Goal: Information Seeking & Learning: Learn about a topic

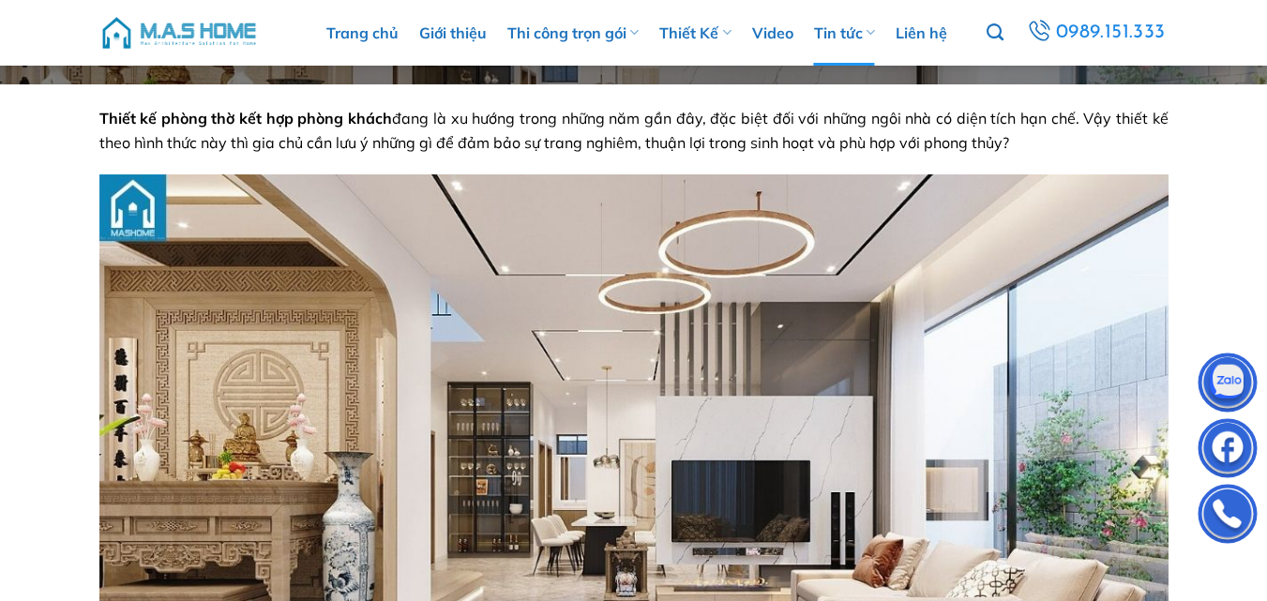
click at [701, 122] on span "Thiết kế phòng thờ kết hợp phòng khách đang là xu hướng trong những năm gần đây…" at bounding box center [633, 130] width 1069 height 43
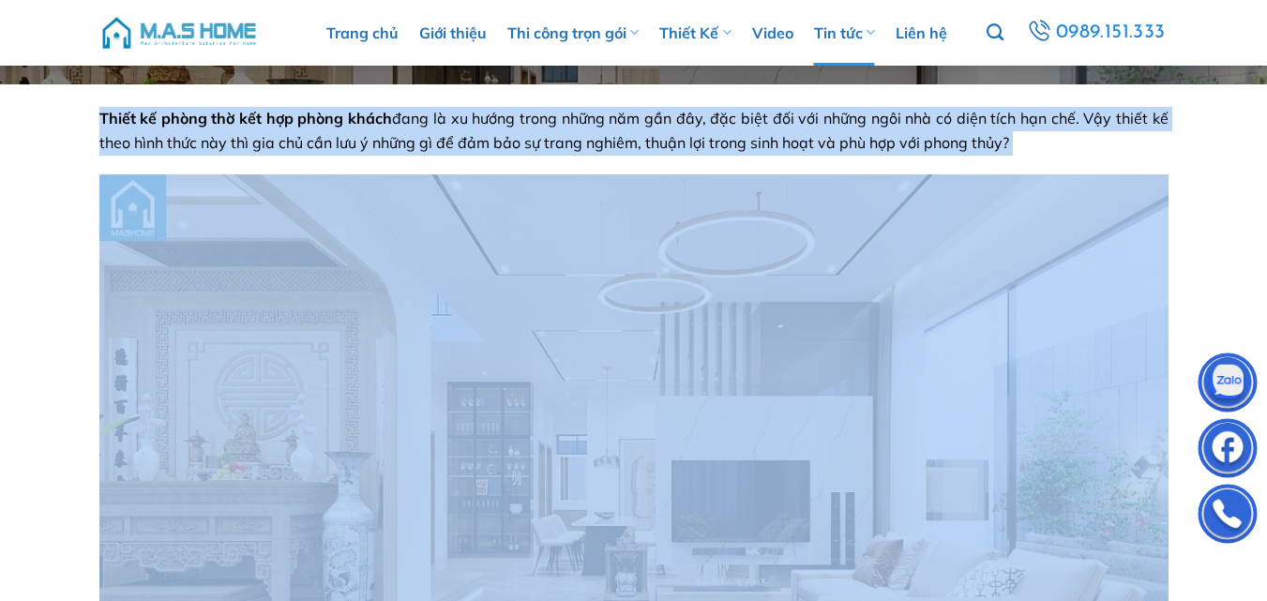
click at [701, 122] on span "Thiết kế phòng thờ kết hợp phòng khách đang là xu hướng trong những năm gần đây…" at bounding box center [633, 130] width 1069 height 43
copy span "Thiết kế phòng thờ kết hợp phòng khách đang là xu hướng trong những năm gần đây…"
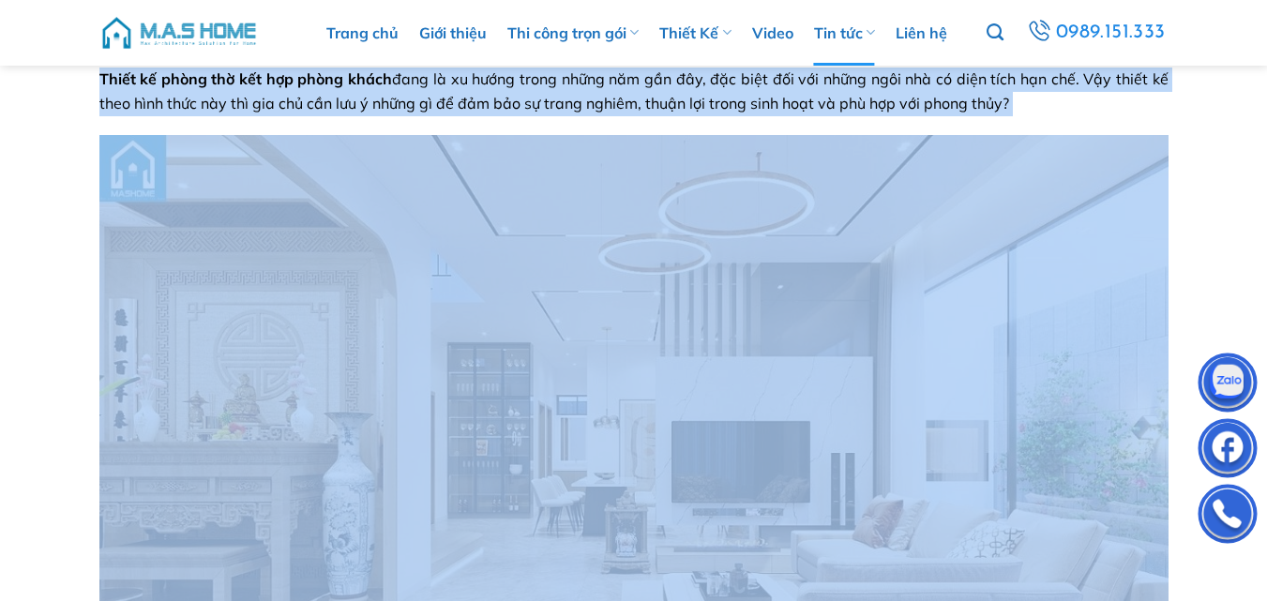
scroll to position [94, 0]
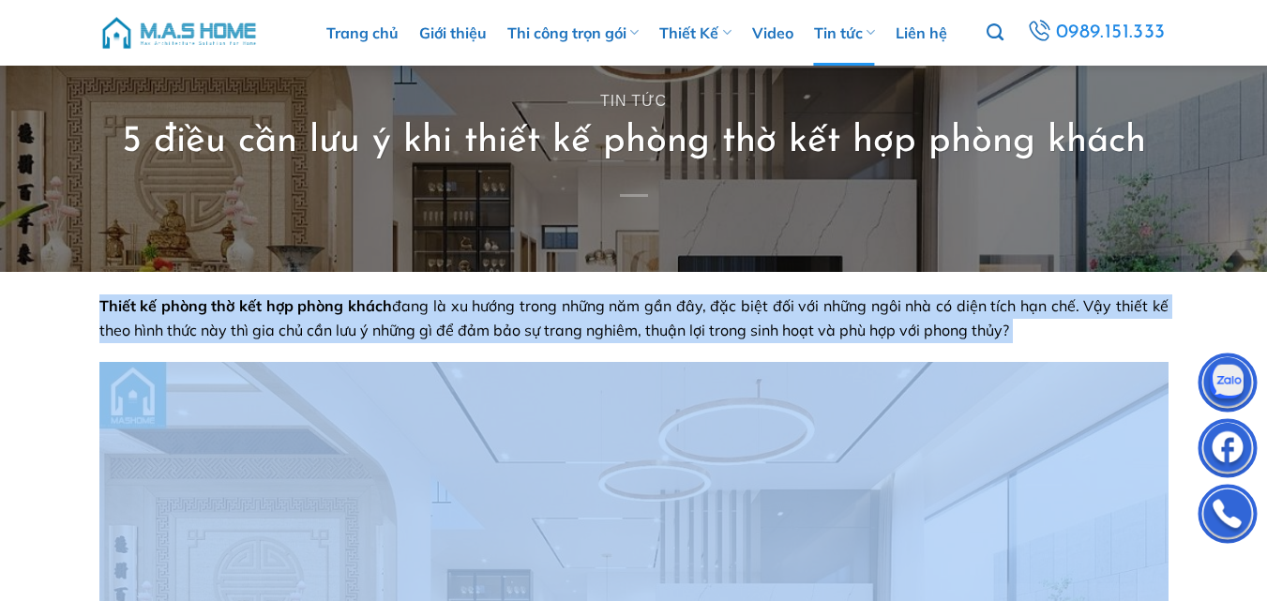
click at [633, 313] on span "Thiết kế phòng thờ kết hợp phòng khách đang là xu hướng trong những năm gần đây…" at bounding box center [633, 317] width 1069 height 43
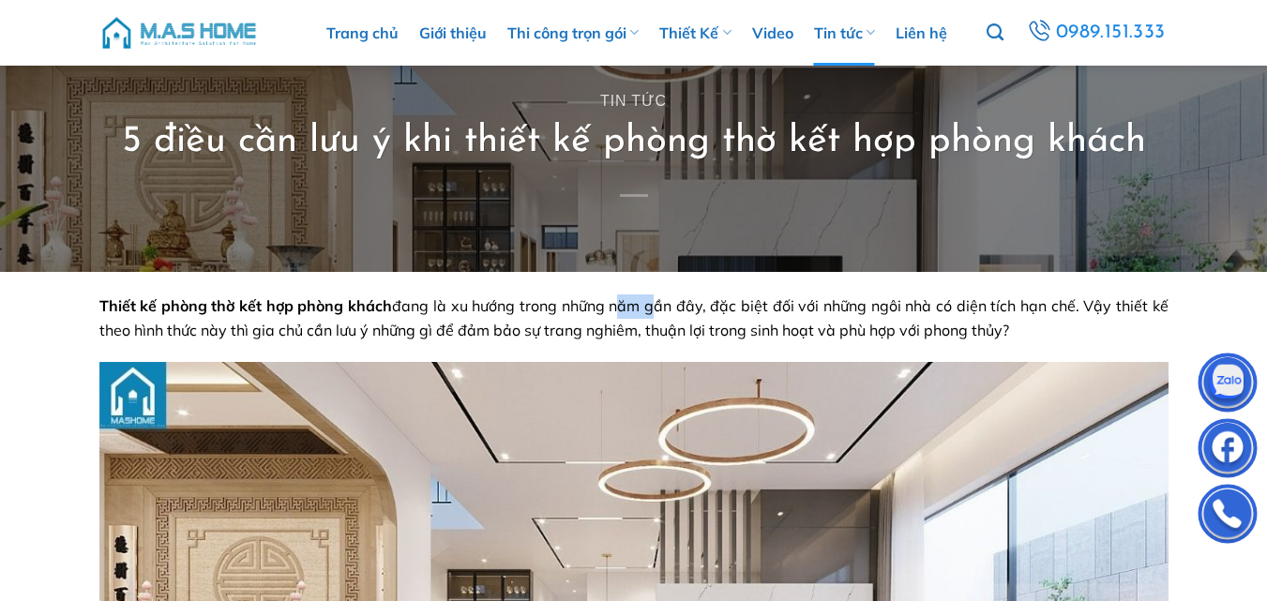
click at [633, 313] on span "Thiết kế phòng thờ kết hợp phòng khách đang là xu hướng trong những năm gần đây…" at bounding box center [633, 317] width 1069 height 43
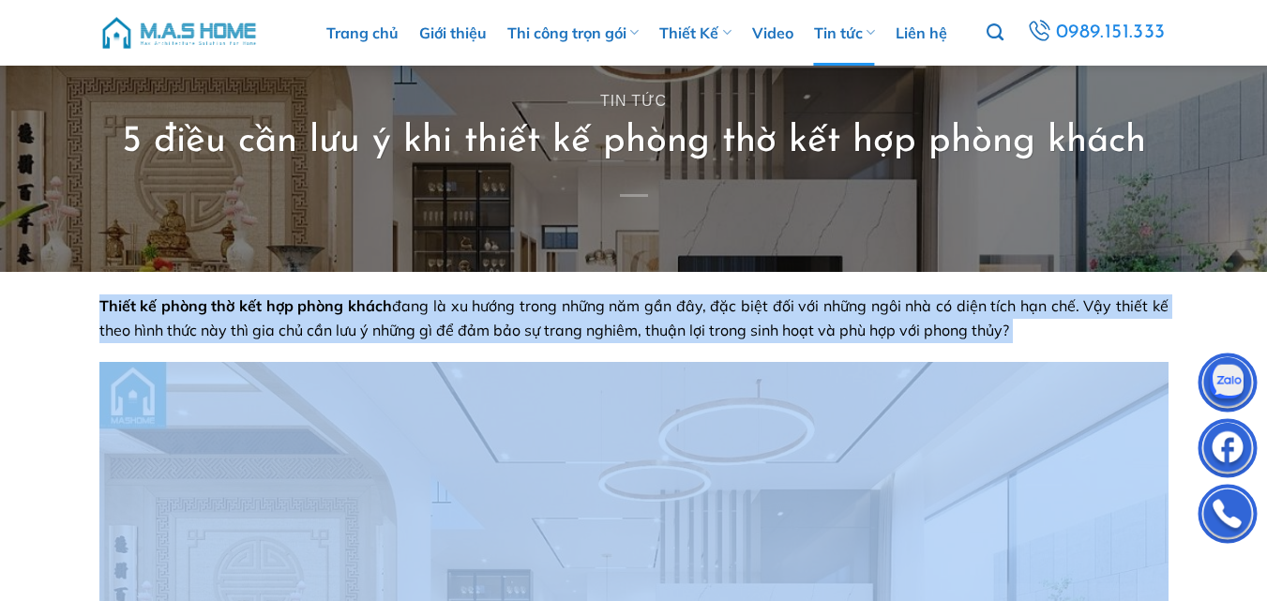
click at [633, 313] on span "Thiết kế phòng thờ kết hợp phòng khách đang là xu hướng trong những năm gần đây…" at bounding box center [633, 317] width 1069 height 43
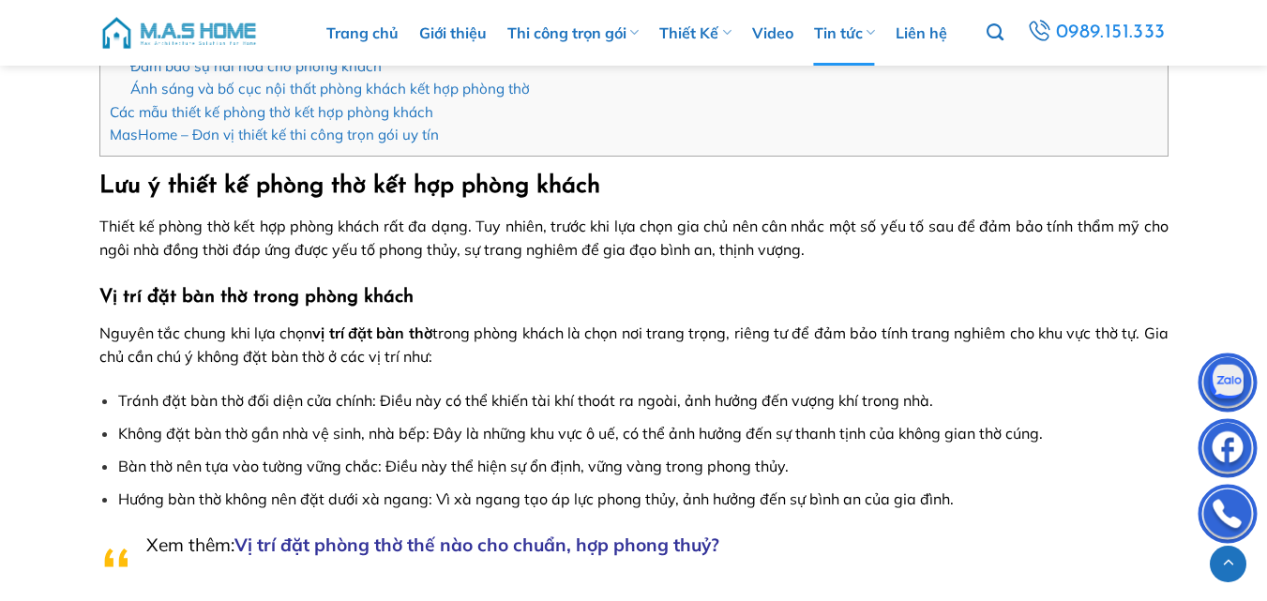
scroll to position [1125, 0]
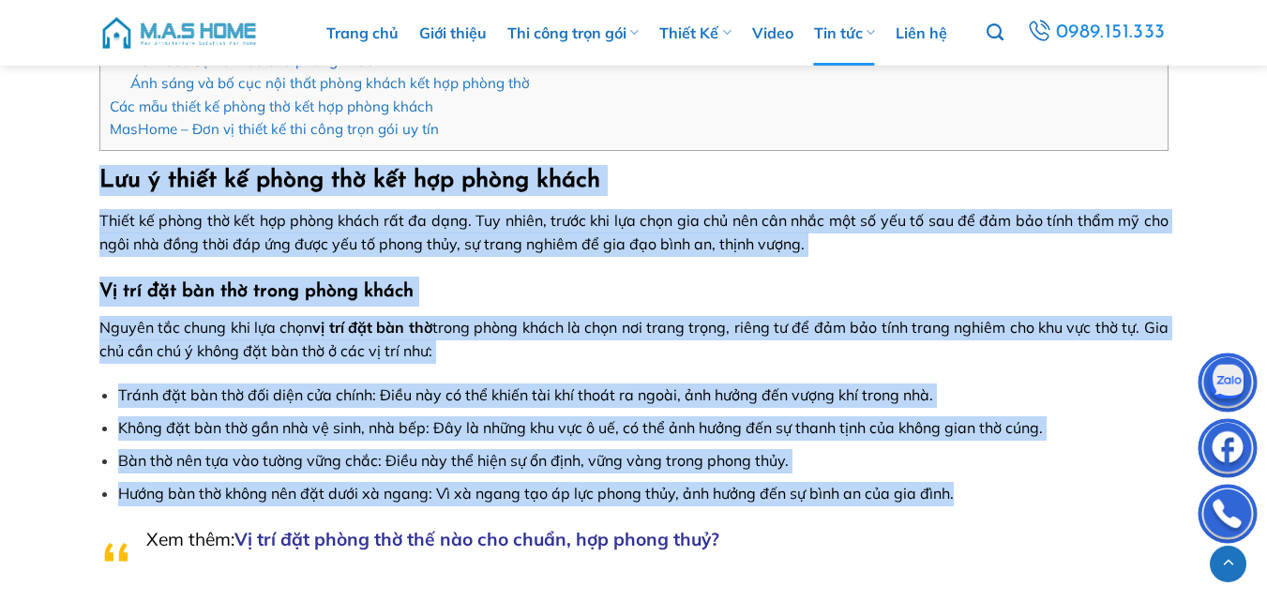
drag, startPoint x: 102, startPoint y: 179, endPoint x: 966, endPoint y: 488, distance: 917.1
copy div "Lưu ý thiết kế phòng thờ kết hợp phòng khách Thiết kế phòng thờ kết hợp phòng k…"
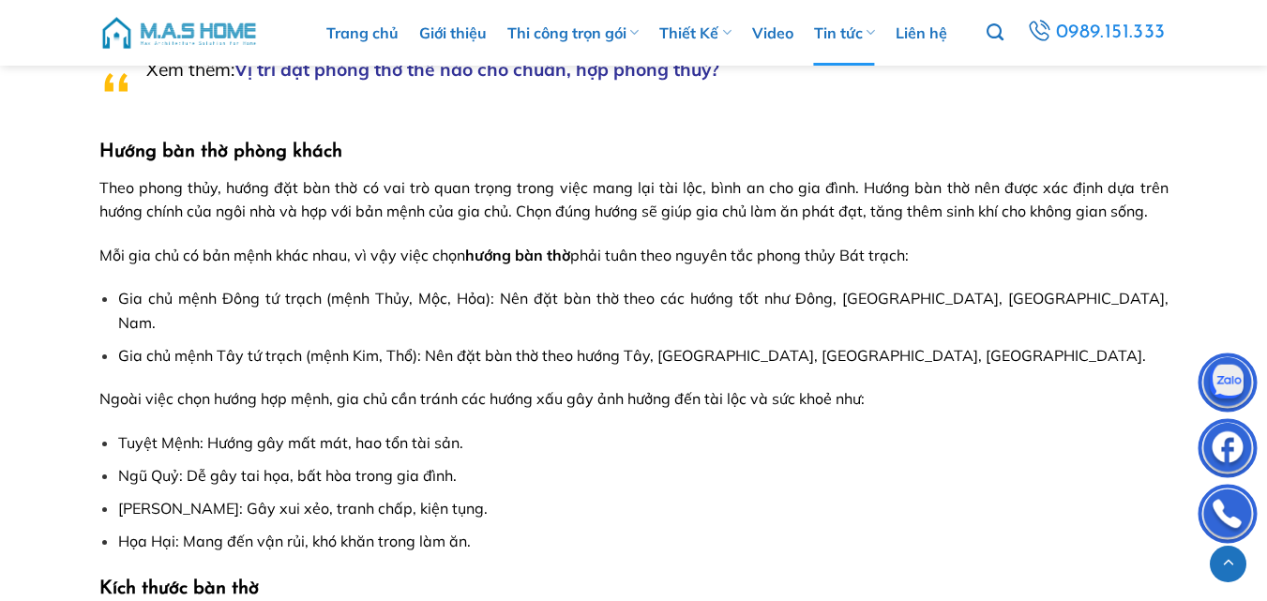
scroll to position [1594, 0]
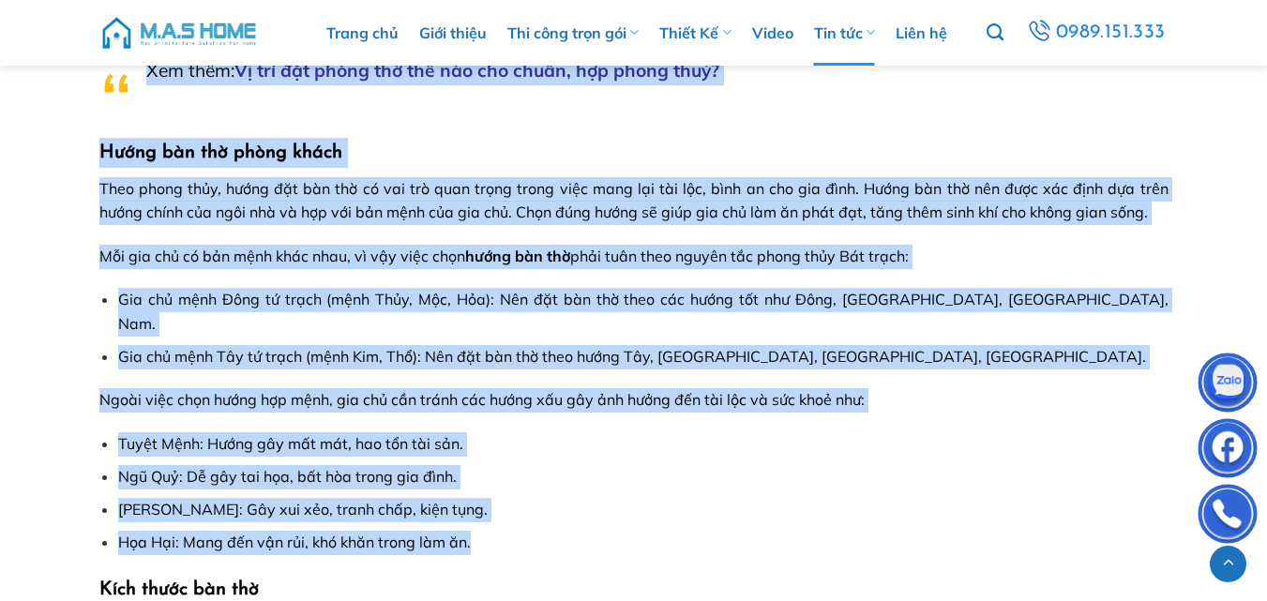
drag, startPoint x: 100, startPoint y: 147, endPoint x: 481, endPoint y: 526, distance: 537.1
copy div "Xem thêm: Vị trí đặt phòng thờ thế nào cho chuẩn, hợp phong thuỷ? Hướng bàn thờ…"
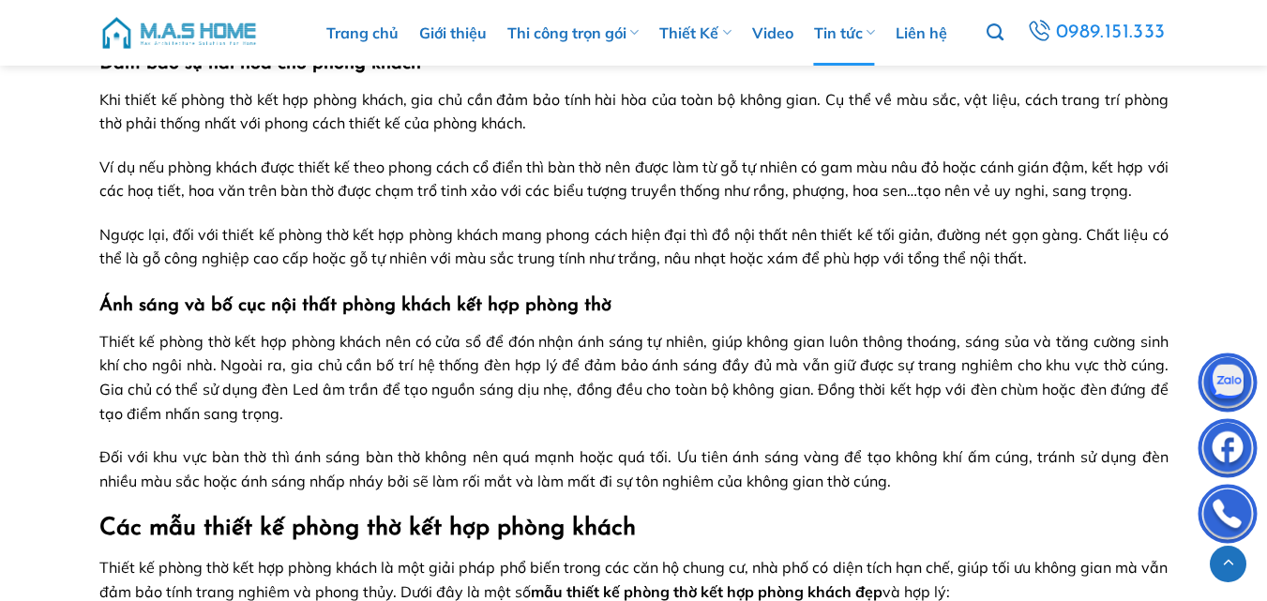
scroll to position [4595, 0]
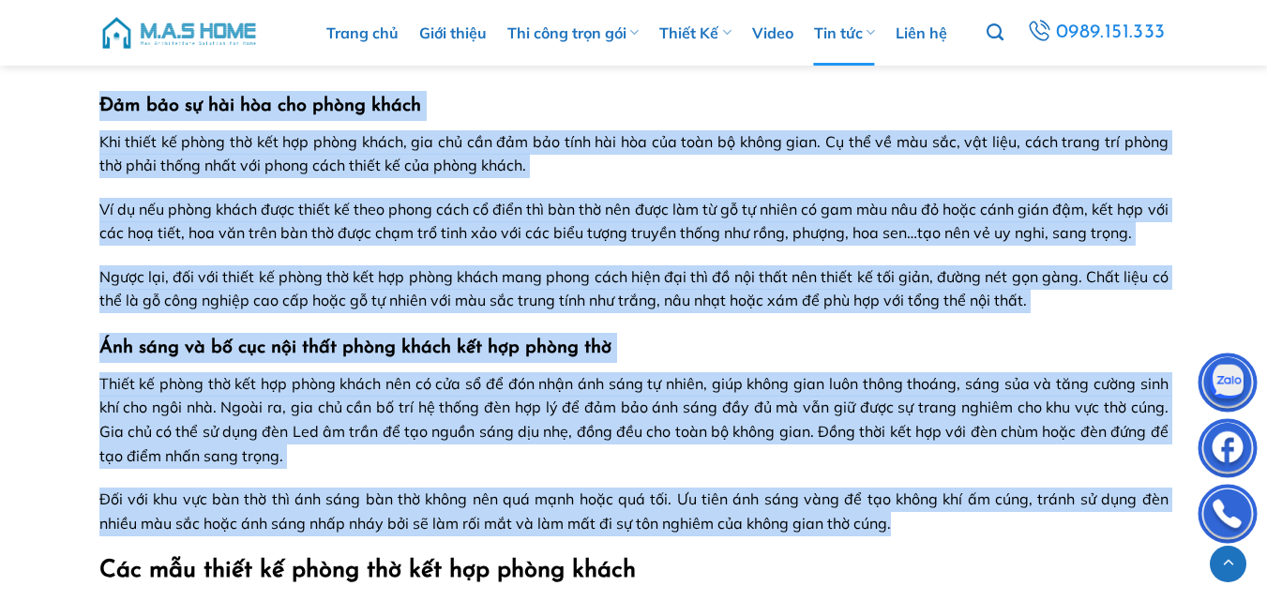
drag, startPoint x: 104, startPoint y: 80, endPoint x: 899, endPoint y: 502, distance: 900.2
copy div "Có thể bạn quan tâm: Thước Lỗ Ban là gì? Đảm bảo sự hài hòa cho phòng khách Khi…"
click at [750, 212] on span "Ví dụ nếu phòng khách được thiết kế theo phong cách cổ điển thì bàn thờ nên đượ…" at bounding box center [633, 221] width 1069 height 43
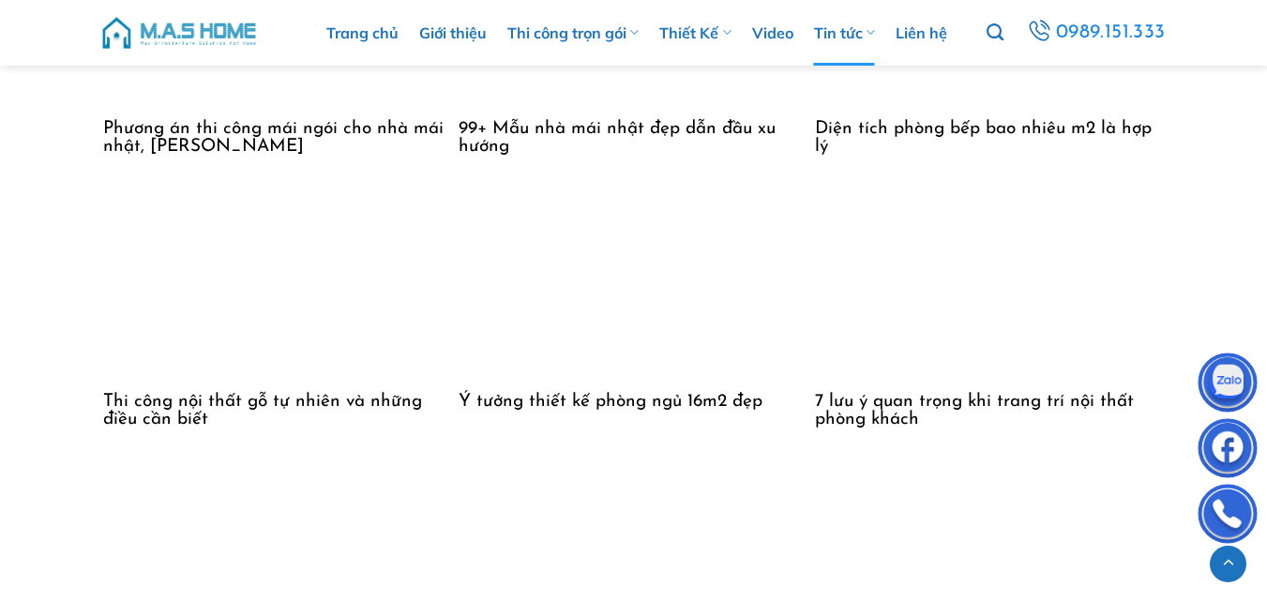
scroll to position [11159, 0]
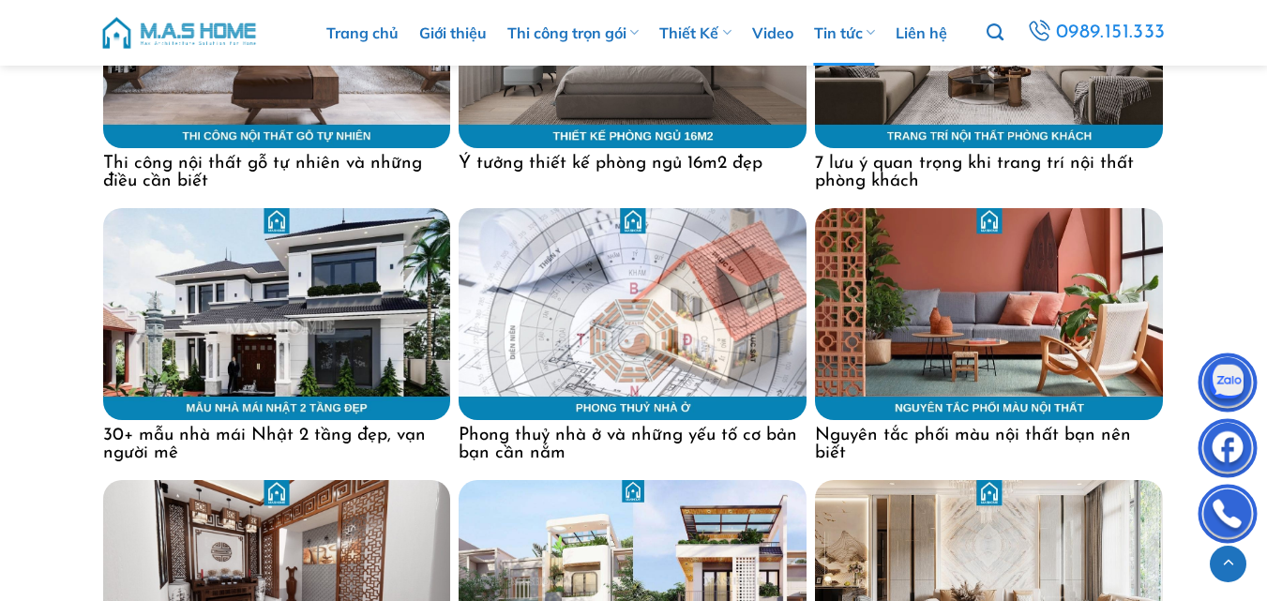
click at [968, 420] on h4 "Nguyên tắc phối màu nội thất bạn nên biết" at bounding box center [989, 441] width 348 height 42
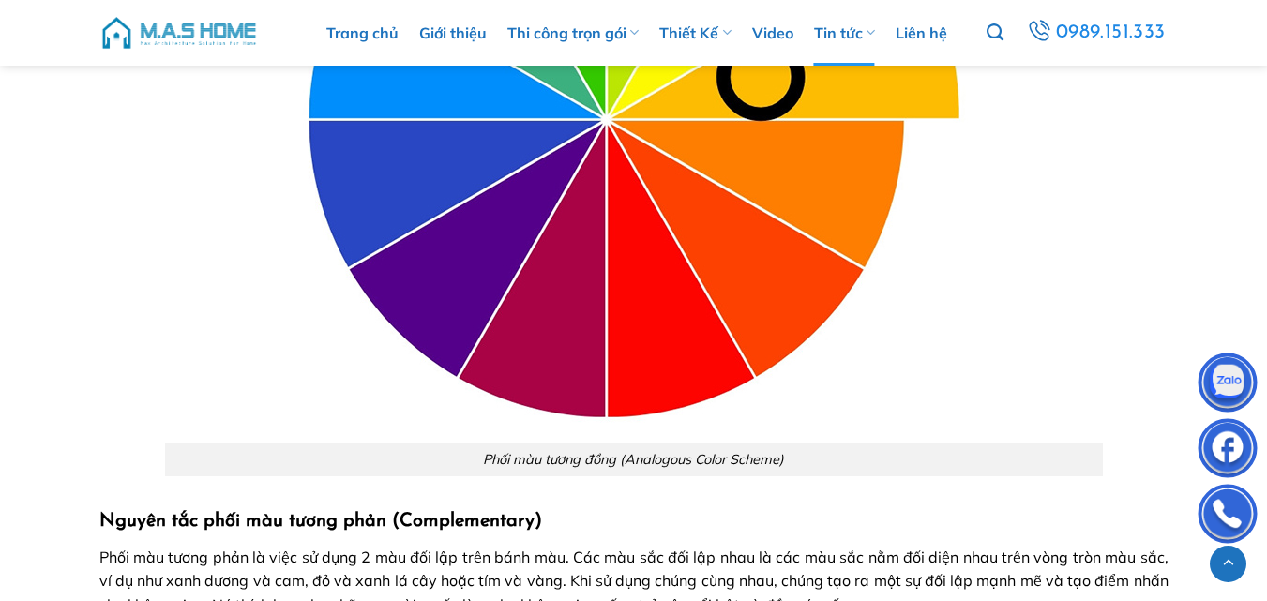
scroll to position [2907, 0]
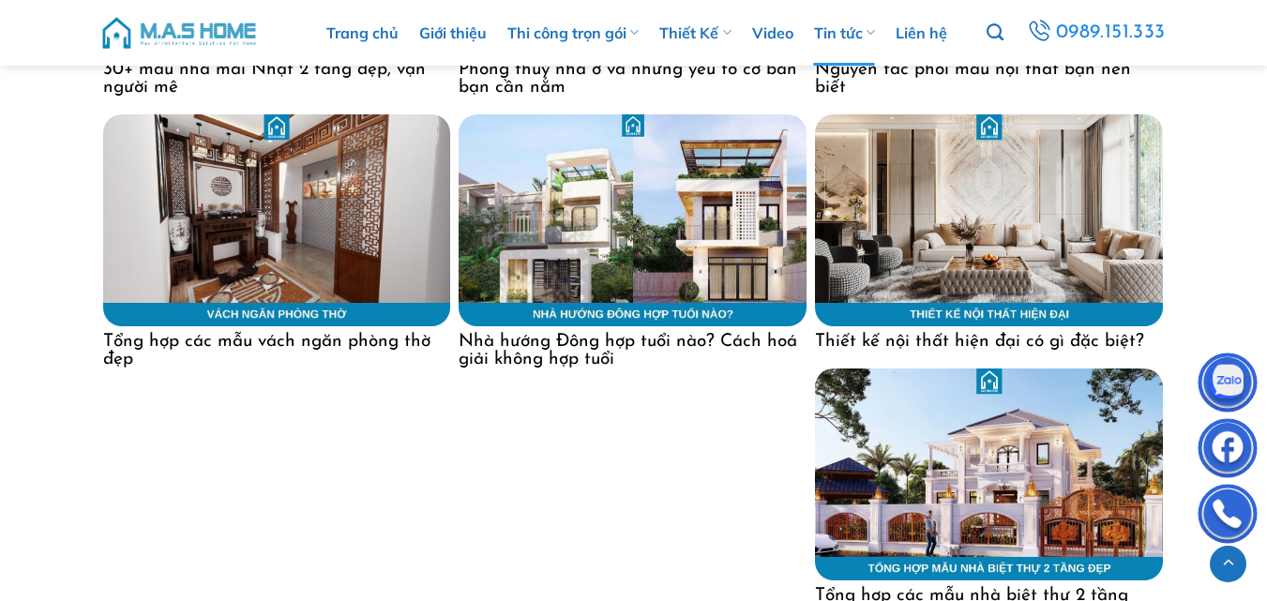
scroll to position [11534, 0]
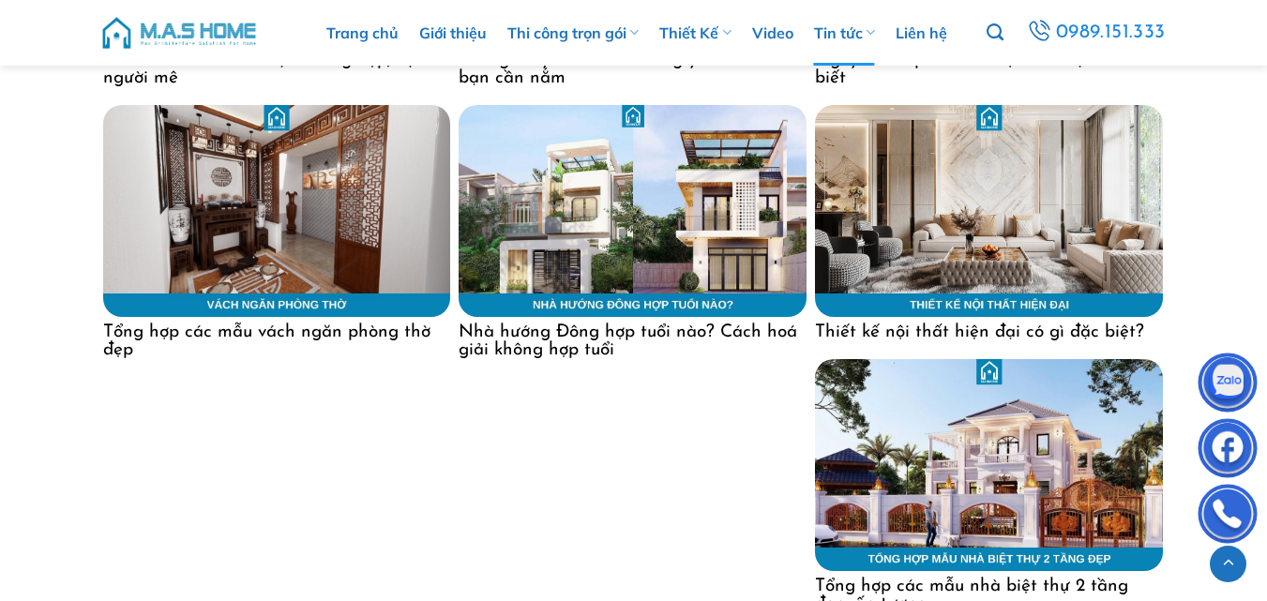
click at [677, 317] on h4 "Nhà hướng Đông hợp tuổi nào? Cách hoá giải không hợp tuổi" at bounding box center [633, 338] width 348 height 42
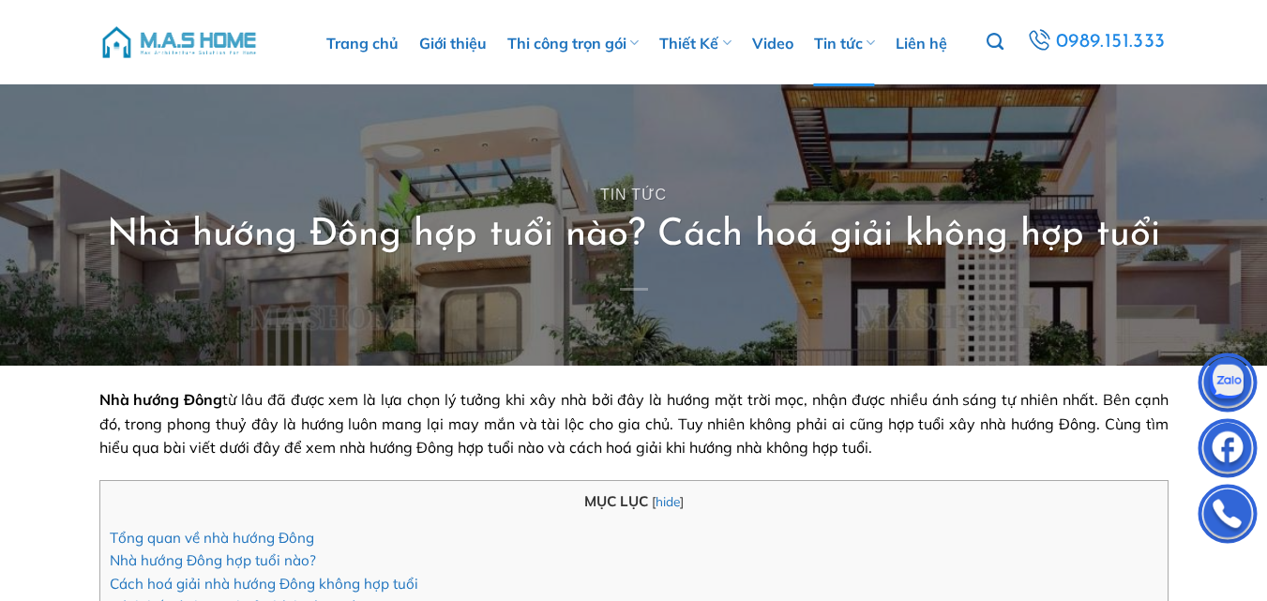
click at [594, 237] on h1 "Nhà hướng Đông hợp tuổi nào? Cách hoá giải không hợp tuổi" at bounding box center [633, 235] width 1053 height 49
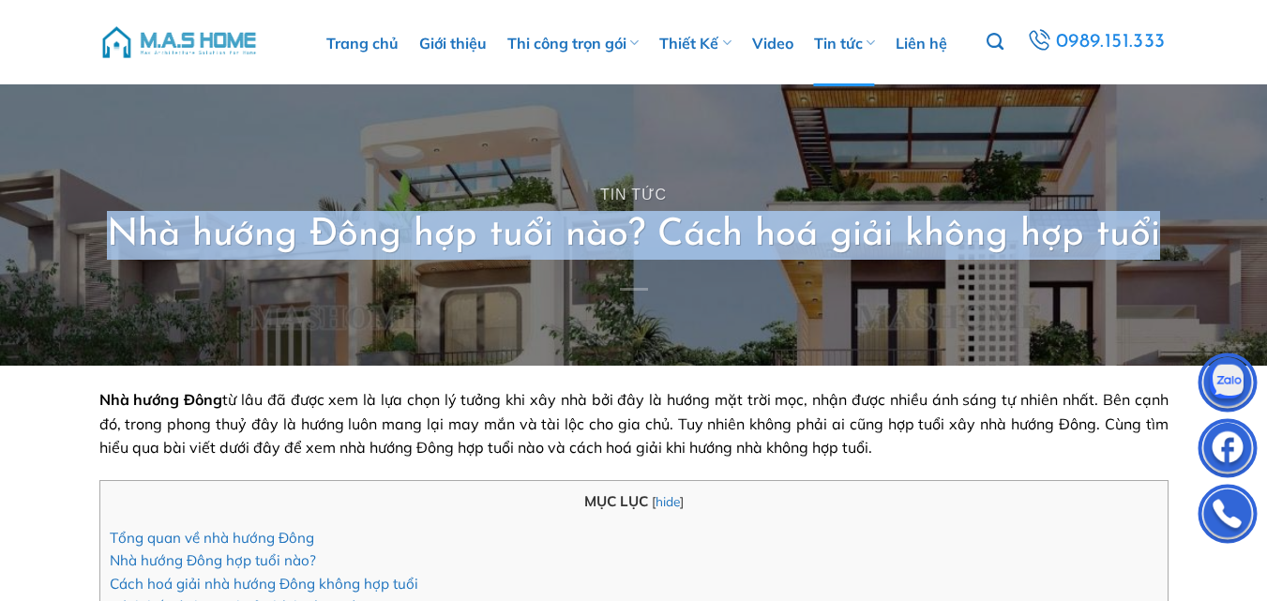
click at [594, 237] on h1 "Nhà hướng Đông hợp tuổi nào? Cách hoá giải không hợp tuổi" at bounding box center [633, 235] width 1053 height 49
copy h1 "Nhà hướng Đông hợp tuổi nào? Cách hoá giải không hợp tuổi"
click at [522, 433] on p "Nhà hướng Đông từ lâu đã được xem là lựa chọn lý tưởng khi xây nhà bởi đây là h…" at bounding box center [633, 424] width 1069 height 72
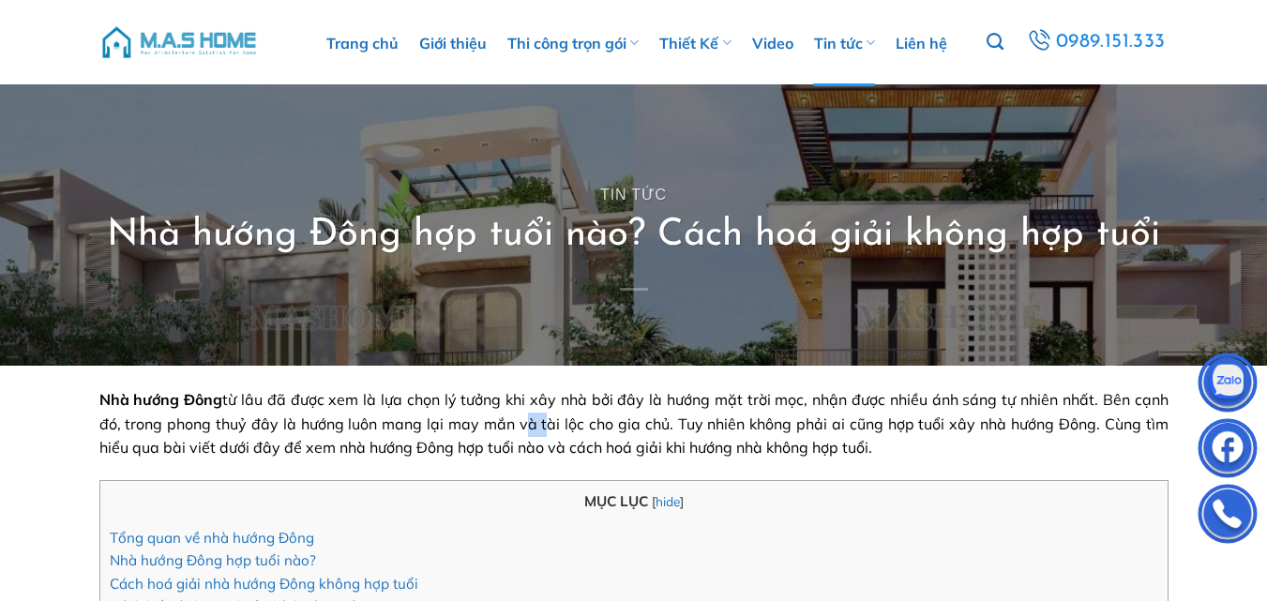
click at [522, 433] on p "Nhà hướng Đông từ lâu đã được xem là lựa chọn lý tưởng khi xây nhà bởi đây là h…" at bounding box center [633, 424] width 1069 height 72
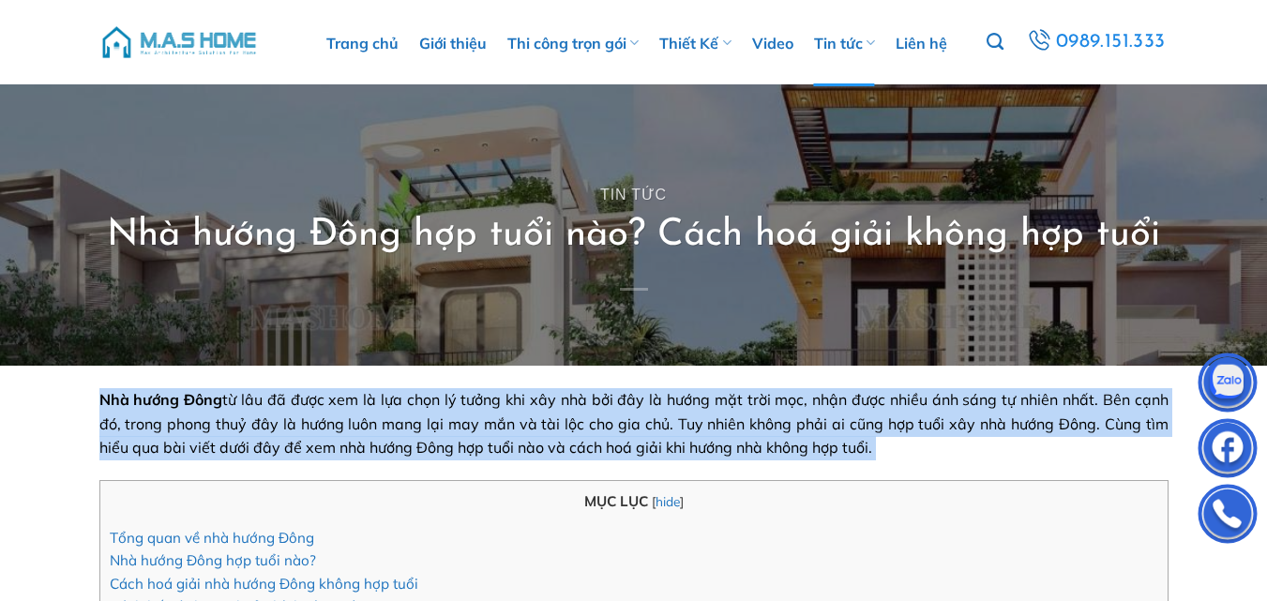
click at [522, 433] on p "Nhà hướng Đông từ lâu đã được xem là lựa chọn lý tưởng khi xây nhà bởi đây là h…" at bounding box center [633, 424] width 1069 height 72
copy span "Nhà hướng Đông từ lâu đã được xem là lựa chọn lý tưởng khi xây nhà bởi đây là h…"
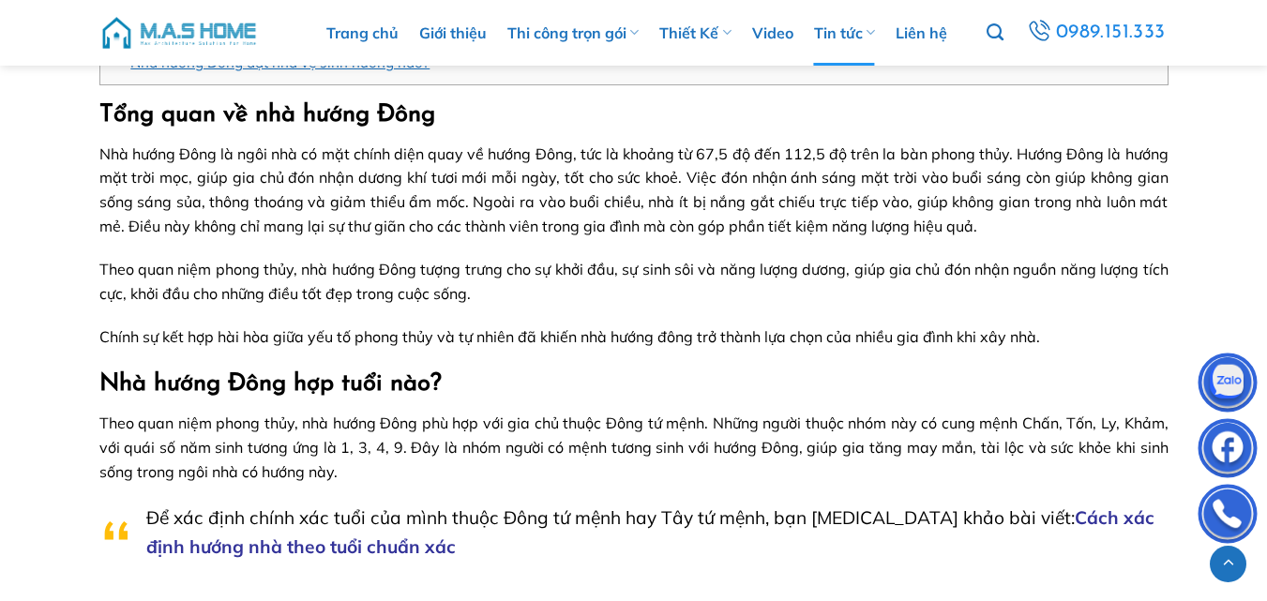
scroll to position [563, 0]
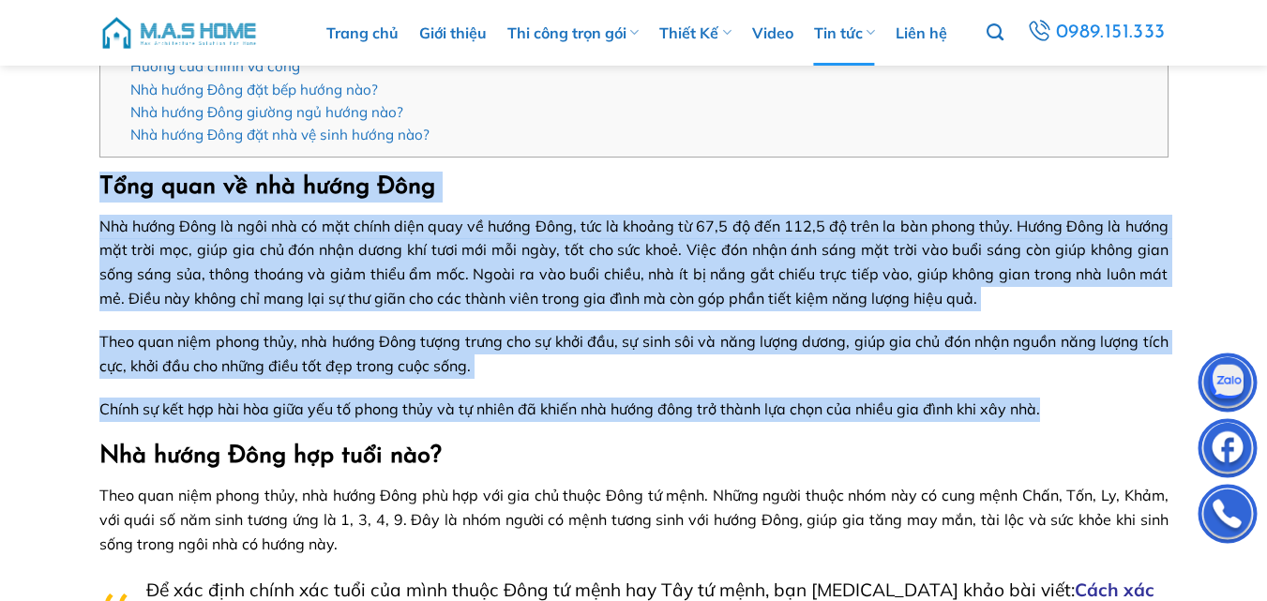
drag, startPoint x: 105, startPoint y: 190, endPoint x: 1055, endPoint y: 399, distance: 972.7
copy div "Lore ipsu do sit ametc Adip Eli seddo Eius te inci utl et dol magna aliq enim a…"
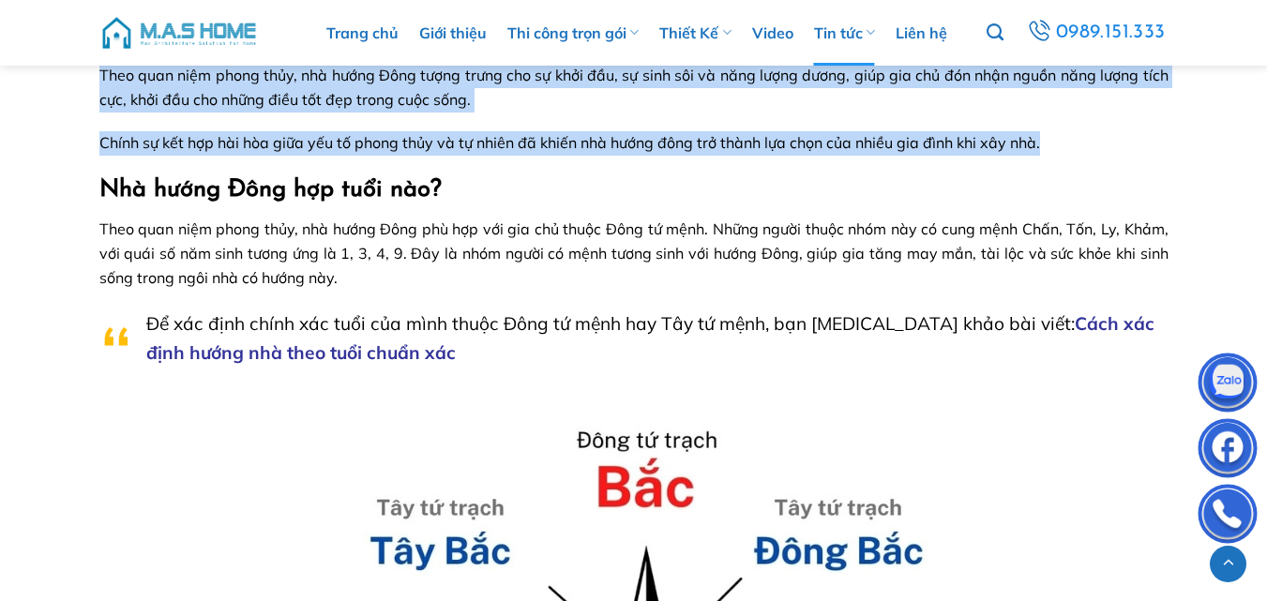
scroll to position [844, 0]
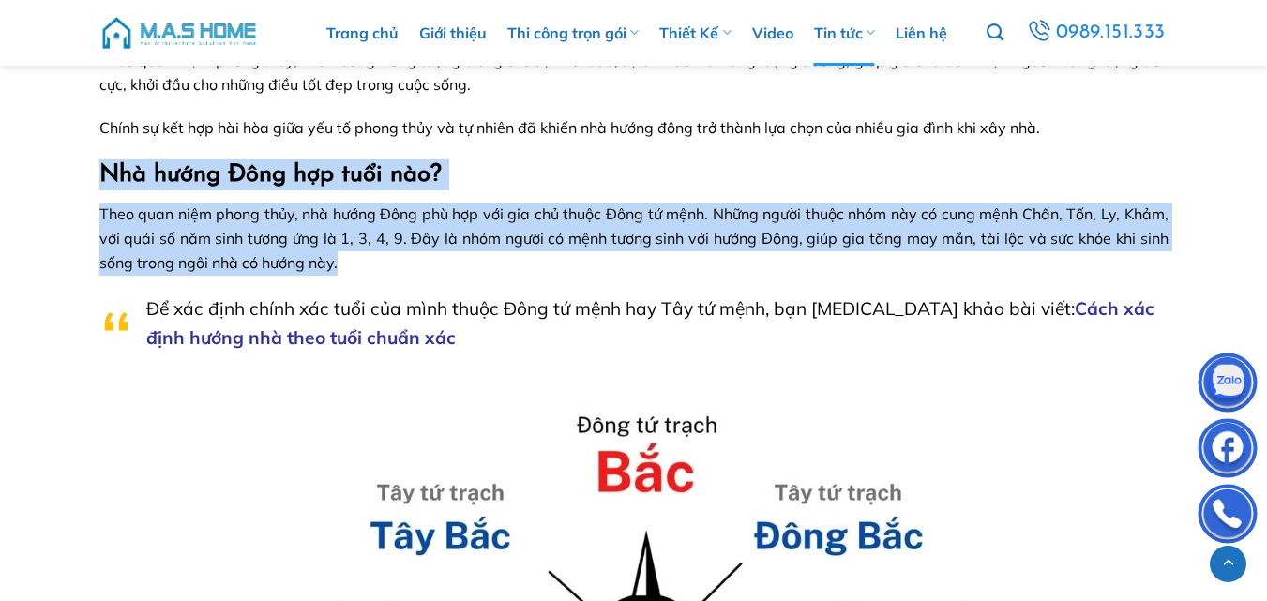
drag, startPoint x: 106, startPoint y: 176, endPoint x: 495, endPoint y: 258, distance: 397.6
copy div "Nhà hướng Đông hợp tuổi nào? Theo quan niệm phong thủy, nhà hướng Đông phù hợp …"
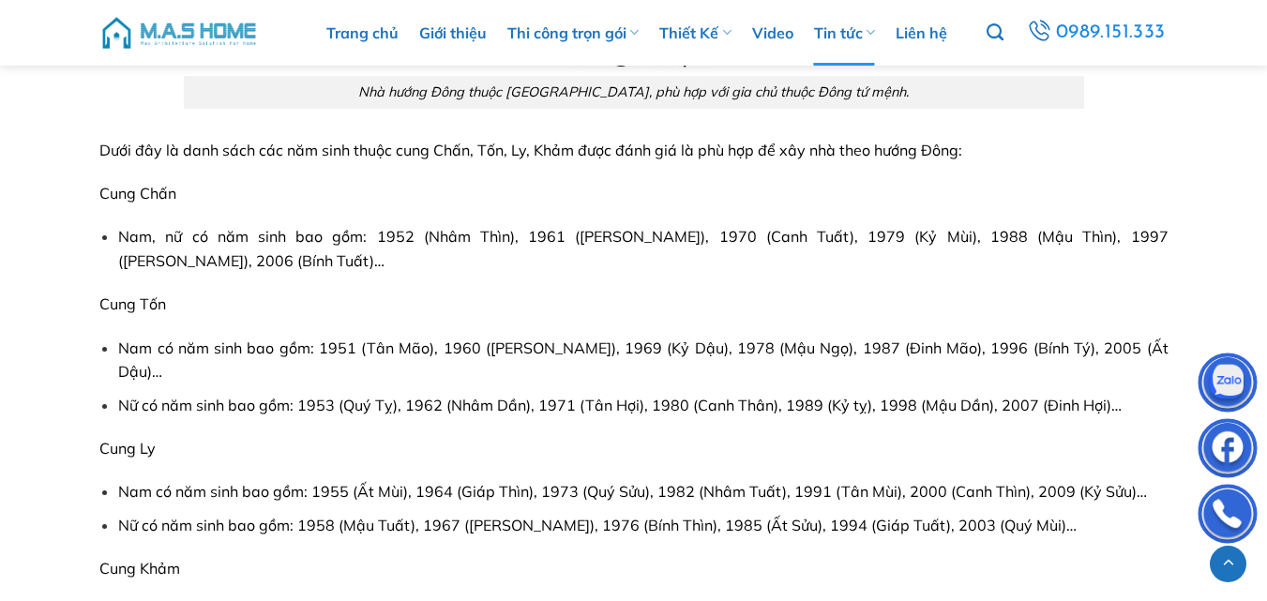
scroll to position [1688, 0]
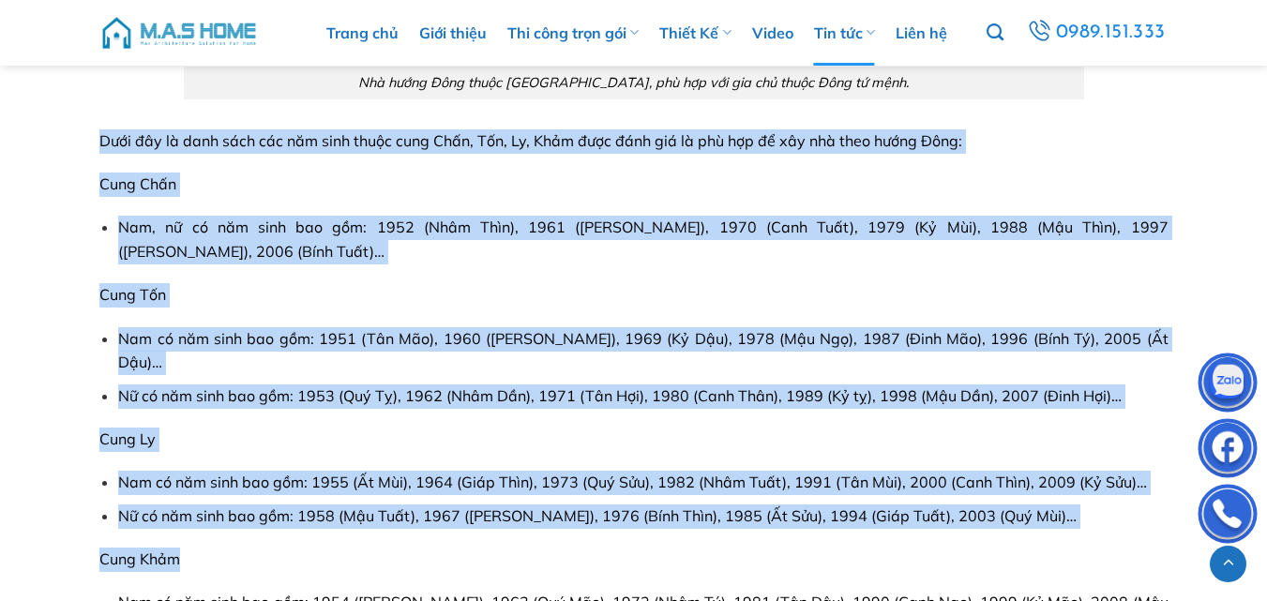
drag, startPoint x: 104, startPoint y: 143, endPoint x: 353, endPoint y: 523, distance: 454.6
copy div "Dưới đây là danh sách các năm sinh thuộc cung Chấn, Tốn, Ly, Khảm được đánh giá…"
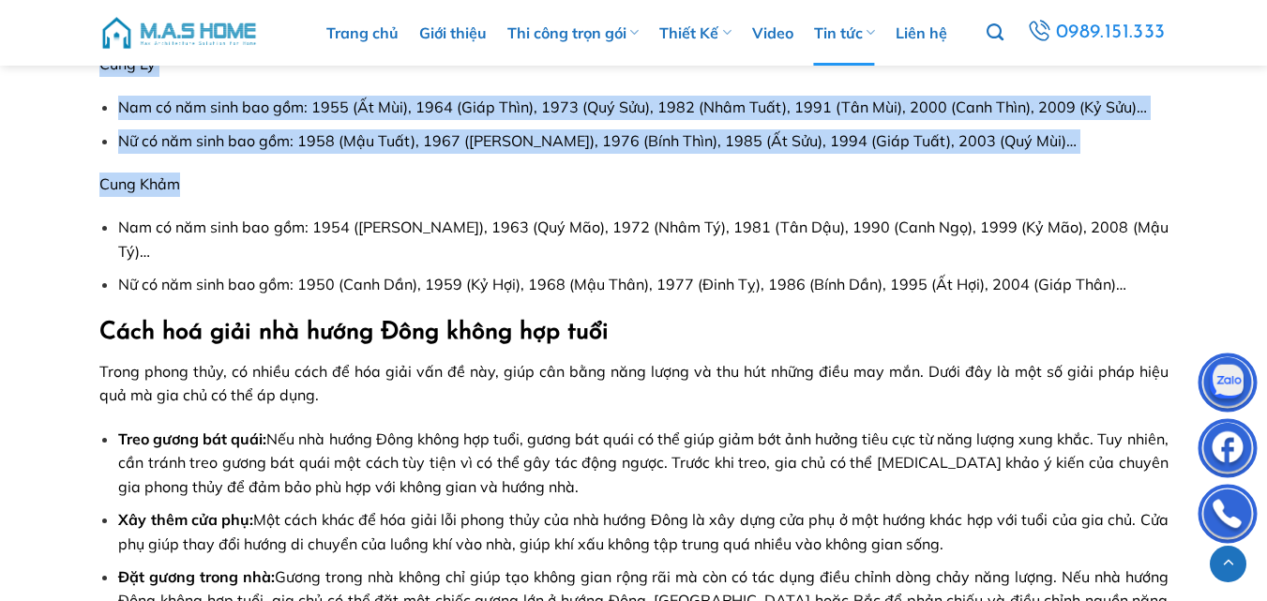
scroll to position [2157, 0]
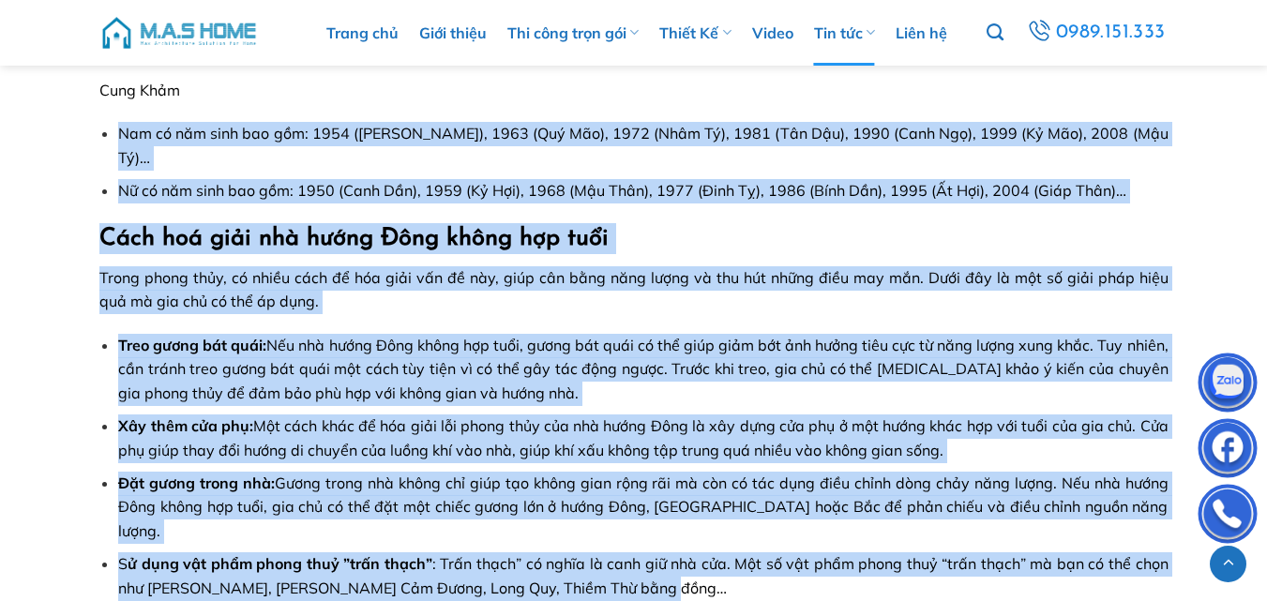
drag, startPoint x: 121, startPoint y: 111, endPoint x: 707, endPoint y: 517, distance: 713.0
copy div "Lor ip dol sita con adi: 7745 (Elit Sed), 2660 (Doe Tem), 7804 (Inci Ut), 1323 …"
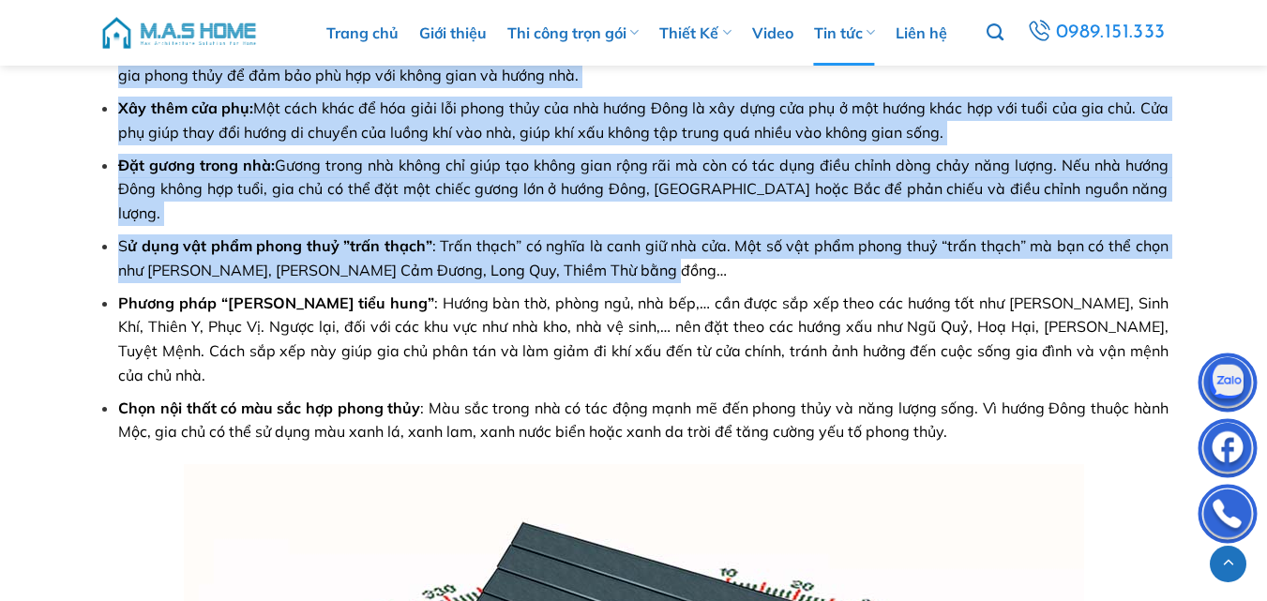
scroll to position [2532, 0]
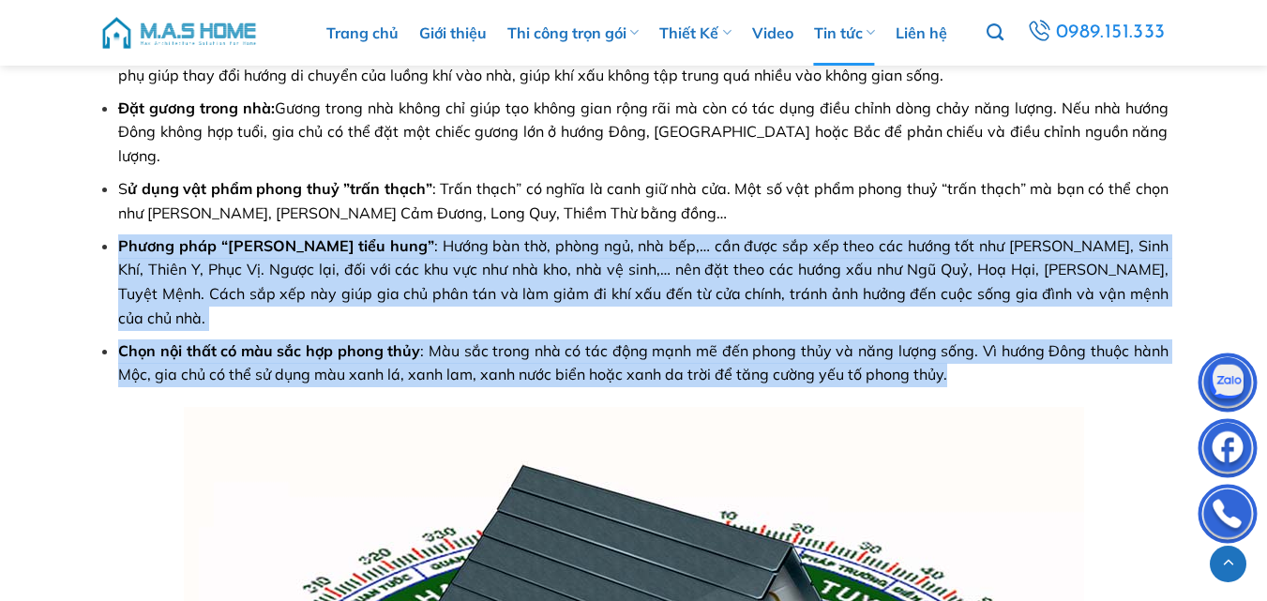
drag, startPoint x: 117, startPoint y: 177, endPoint x: 969, endPoint y: 281, distance: 857.8
click at [969, 281] on ul "Treo gương bát quái: Nếu nhà hướng Đông không hợp tuổi, gương bát quái có thể g…" at bounding box center [633, 173] width 1069 height 429
copy ul "Phương pháp “đa cát thắng tiểu hung” : Hướng bàn thờ, phòng ngủ, nhà bếp,… cần …"
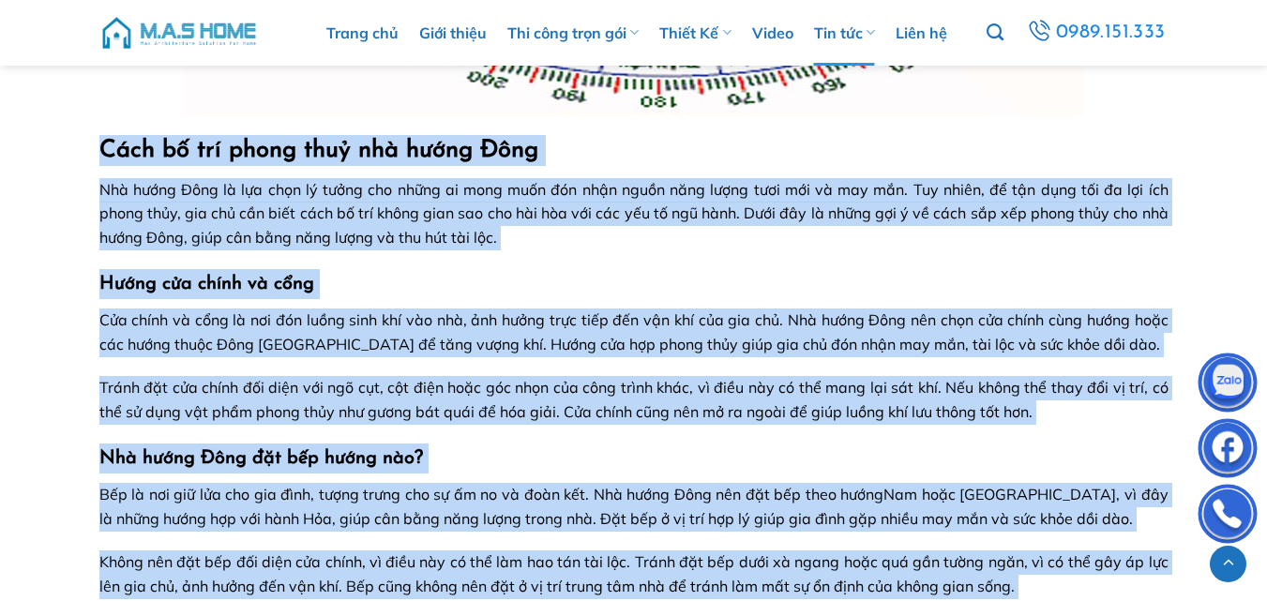
scroll to position [3573, 0]
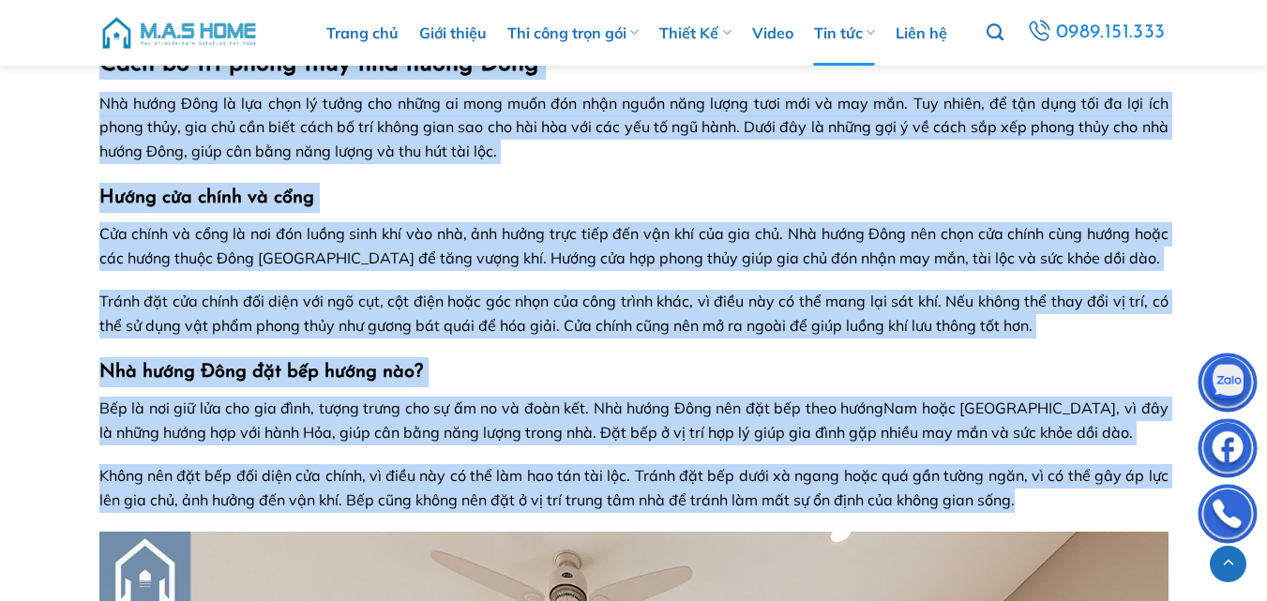
drag, startPoint x: 106, startPoint y: 167, endPoint x: 1032, endPoint y: 408, distance: 957.3
copy div "Lore ip dol sitam cons adi elits Doei Tem incid Utla et dol magn al enima min v…"
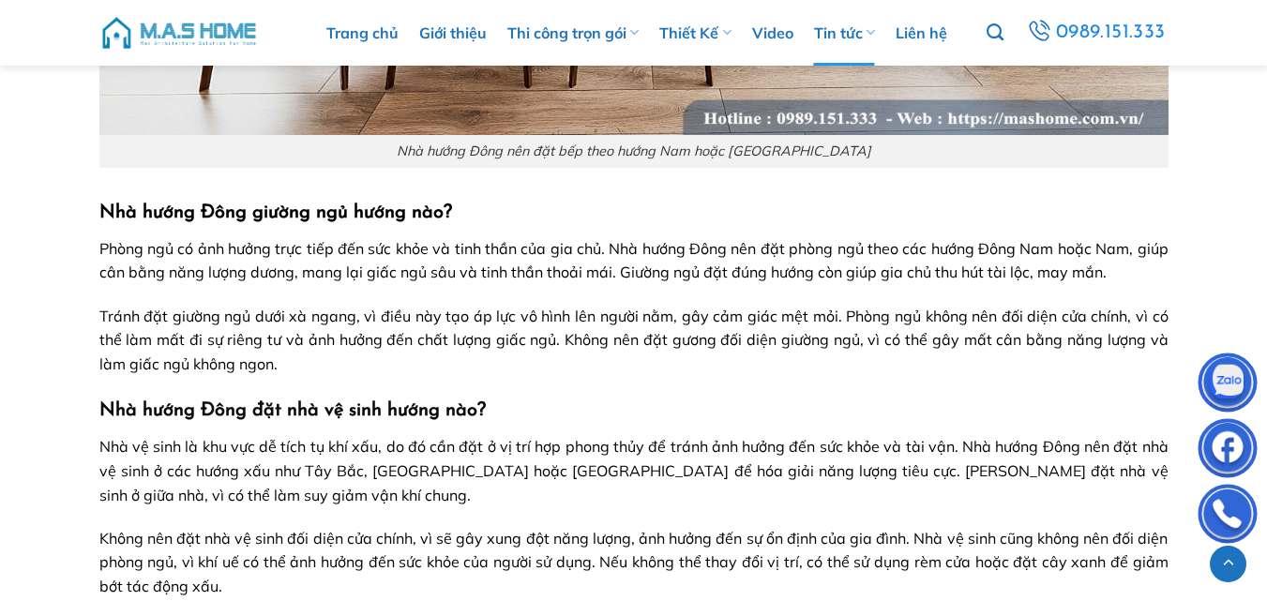
scroll to position [4792, 0]
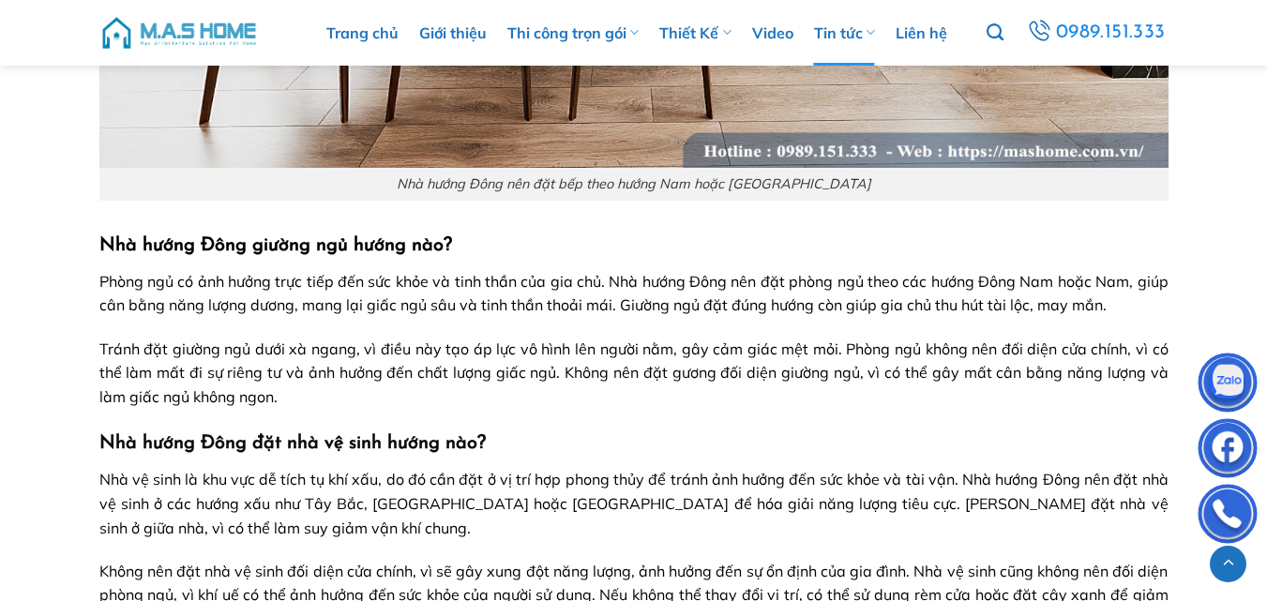
click at [377, 339] on span "Tránh đặt giường ngủ dưới xà ngang, vì điều này tạo áp lực vô hình lên người nằ…" at bounding box center [633, 372] width 1069 height 67
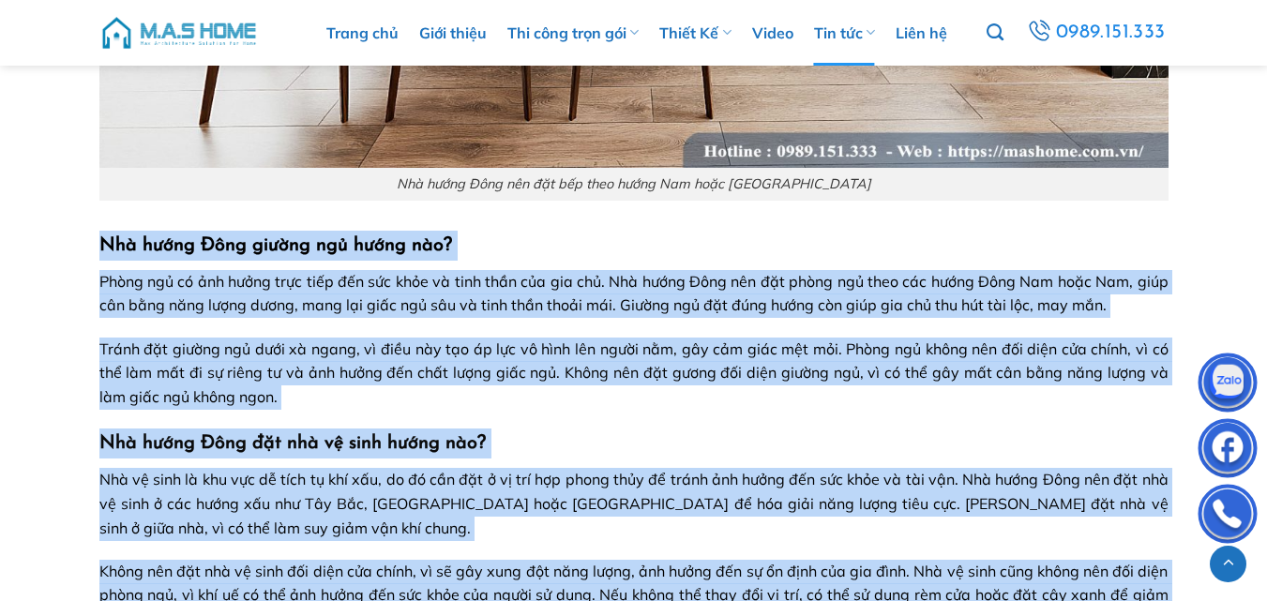
drag, startPoint x: 102, startPoint y: 147, endPoint x: 574, endPoint y: 532, distance: 608.5
copy div "Lor ipsum Dolo sitame con adipi eli? Seddo eiu te inc utlab etdo magn ali eni a…"
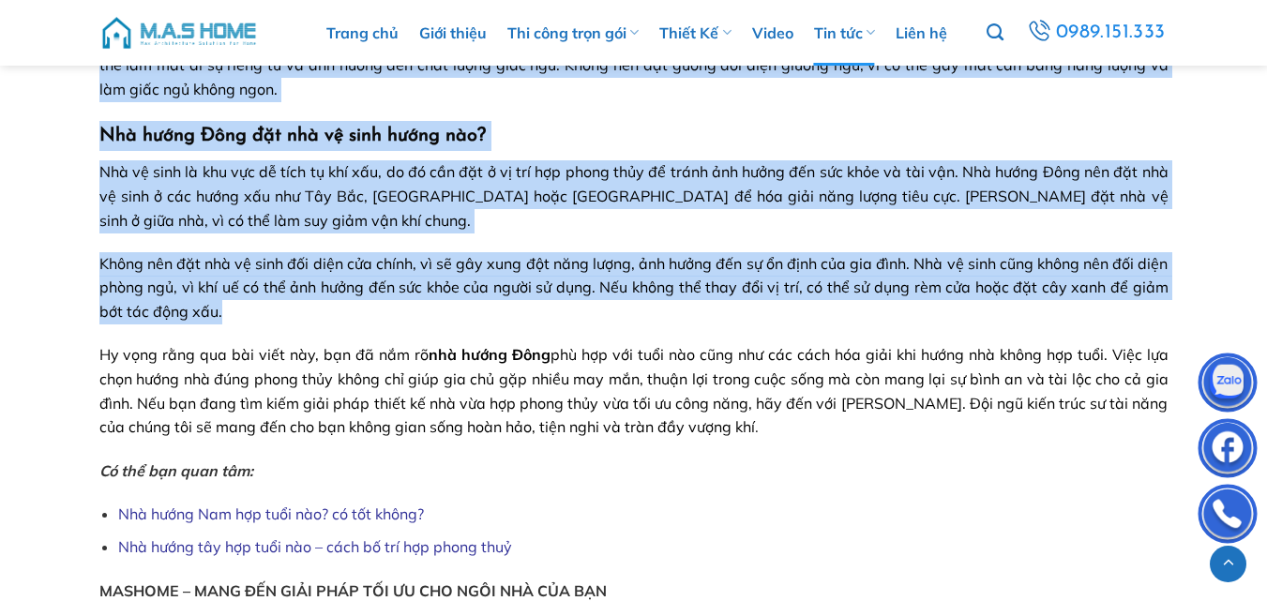
scroll to position [5167, 0]
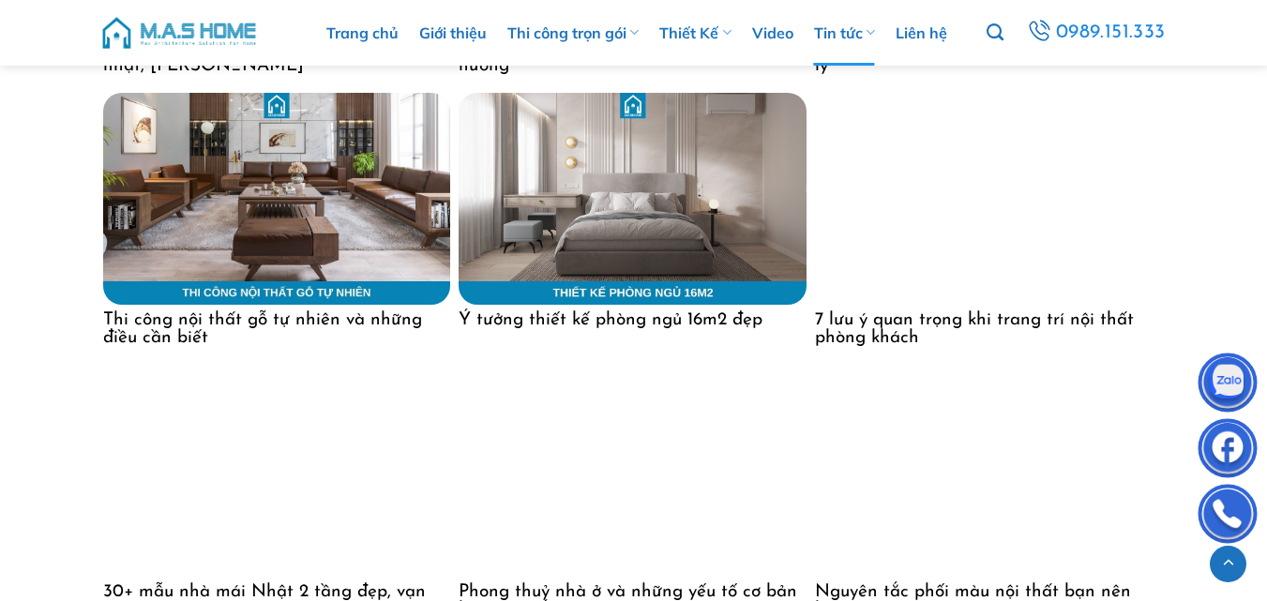
scroll to position [6761, 0]
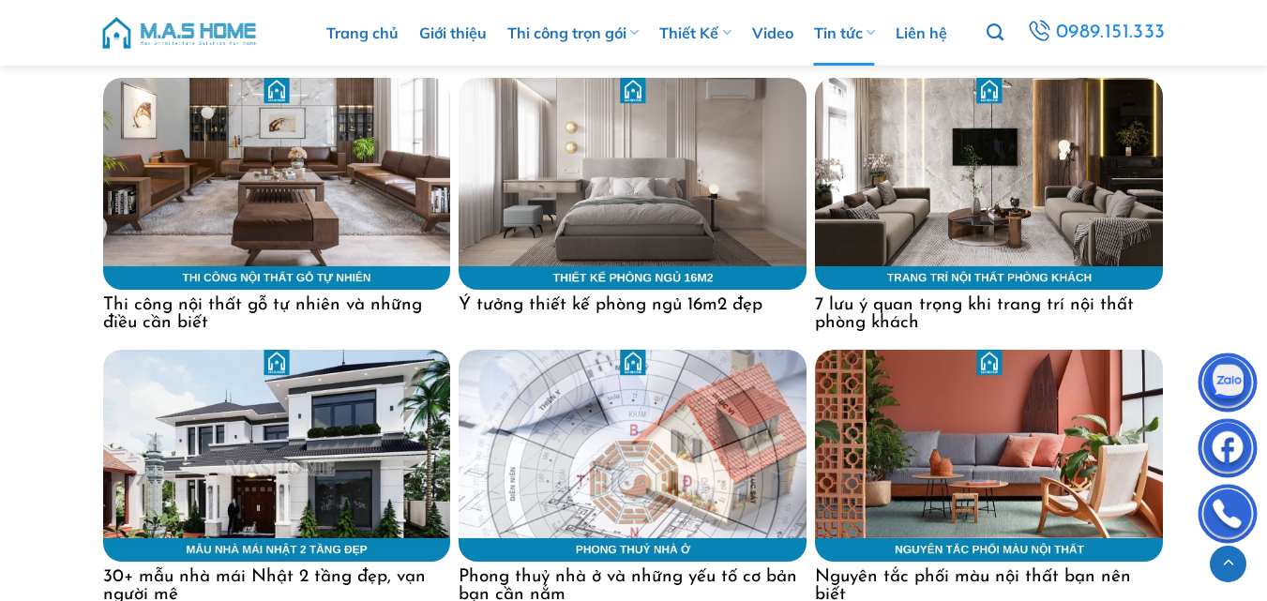
click at [617, 290] on h4 "Ý tưởng thiết kế phòng ngủ 16m2 đẹp" at bounding box center [633, 302] width 348 height 24
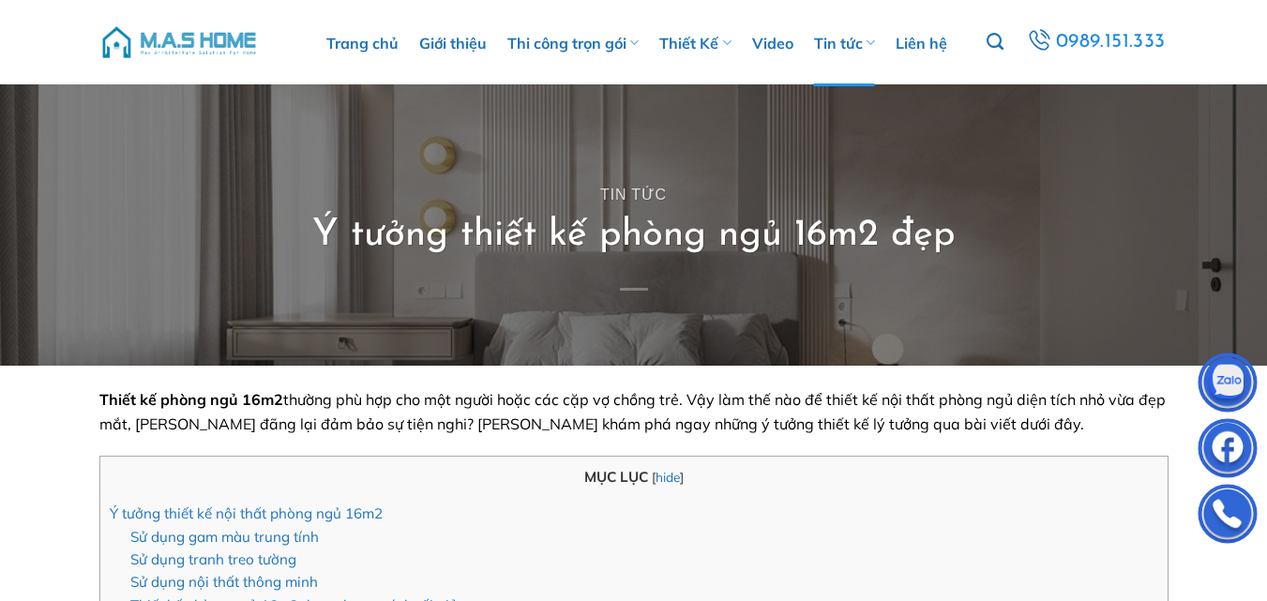
click at [586, 233] on h1 "Ý tưởng thiết kế phòng ngủ 16m2 đẹp" at bounding box center [633, 235] width 643 height 49
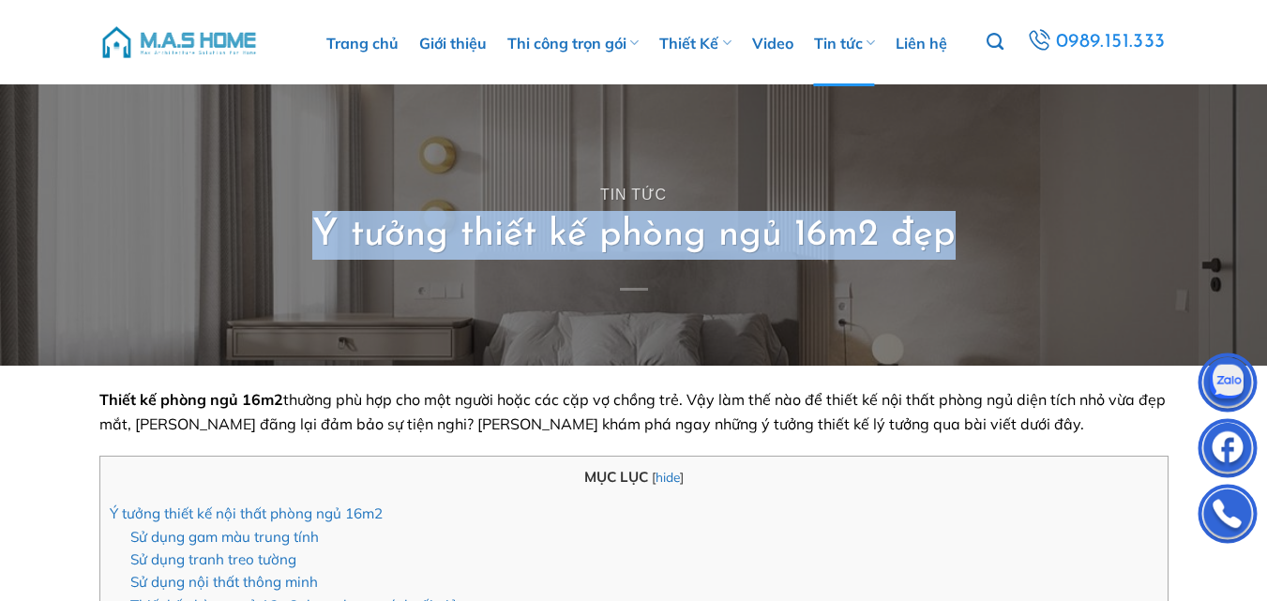
click at [585, 233] on h1 "Ý tưởng thiết kế phòng ngủ 16m2 đẹp" at bounding box center [633, 235] width 643 height 49
copy h1 "Ý tưởng thiết kế phòng ngủ 16m2 đẹp"
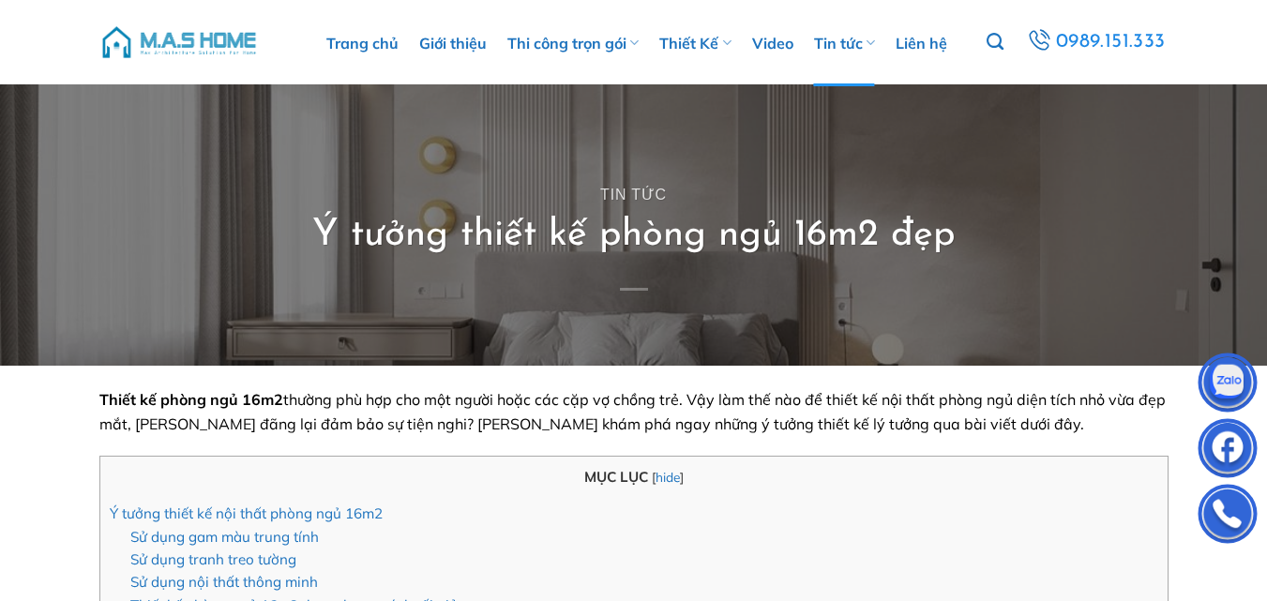
click at [631, 409] on p "Thiết kế phòng ngủ 16m2 thường phù hợp cho một người hoặc các cặp vợ chồng trẻ.…" at bounding box center [633, 412] width 1069 height 48
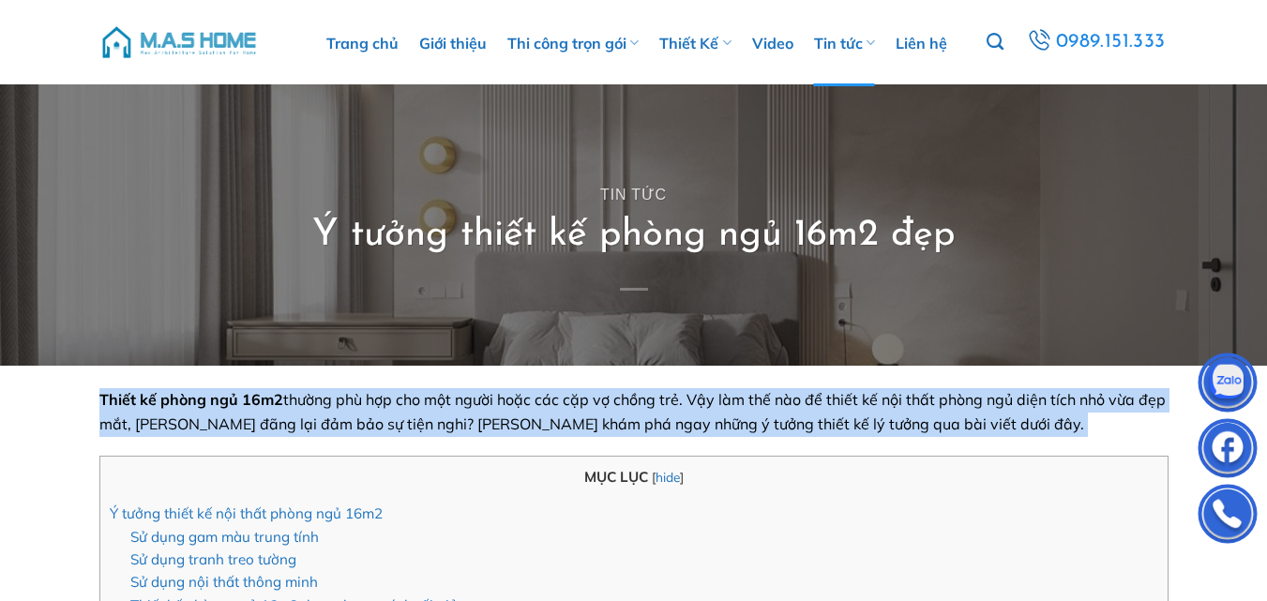
click at [631, 409] on p "Thiết kế phòng ngủ 16m2 thường phù hợp cho một người hoặc các cặp vợ chồng trẻ.…" at bounding box center [633, 412] width 1069 height 48
copy span "Thiết kế phòng ngủ 16m2 thường phù hợp cho một người hoặc các cặp vợ chồng trẻ.…"
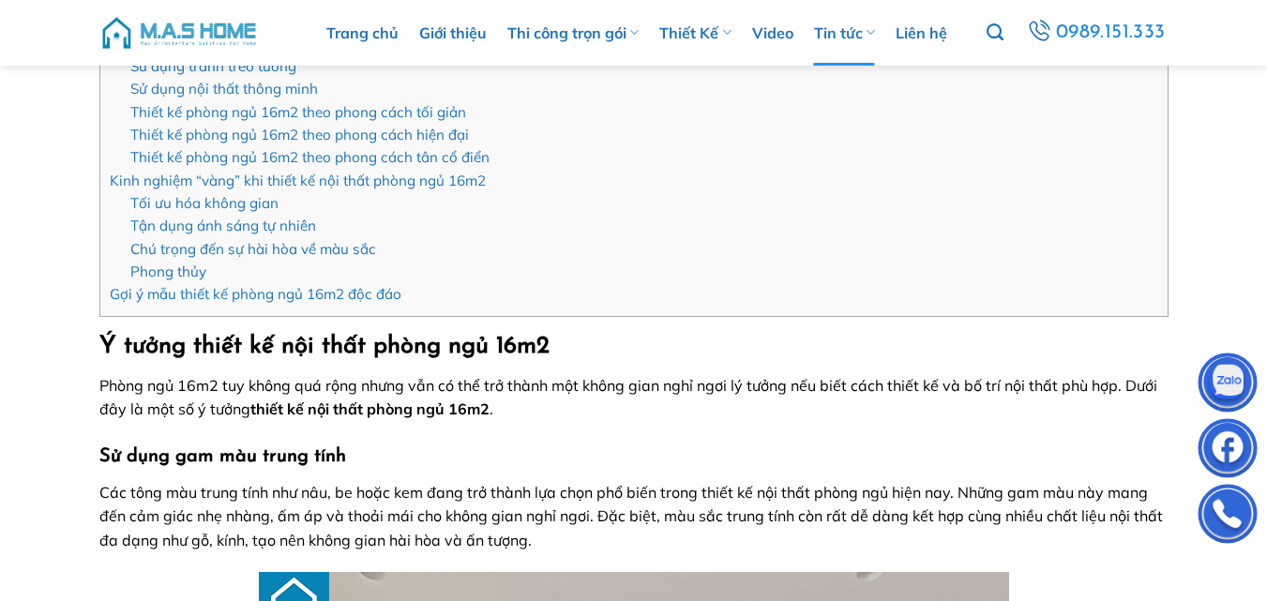
scroll to position [563, 0]
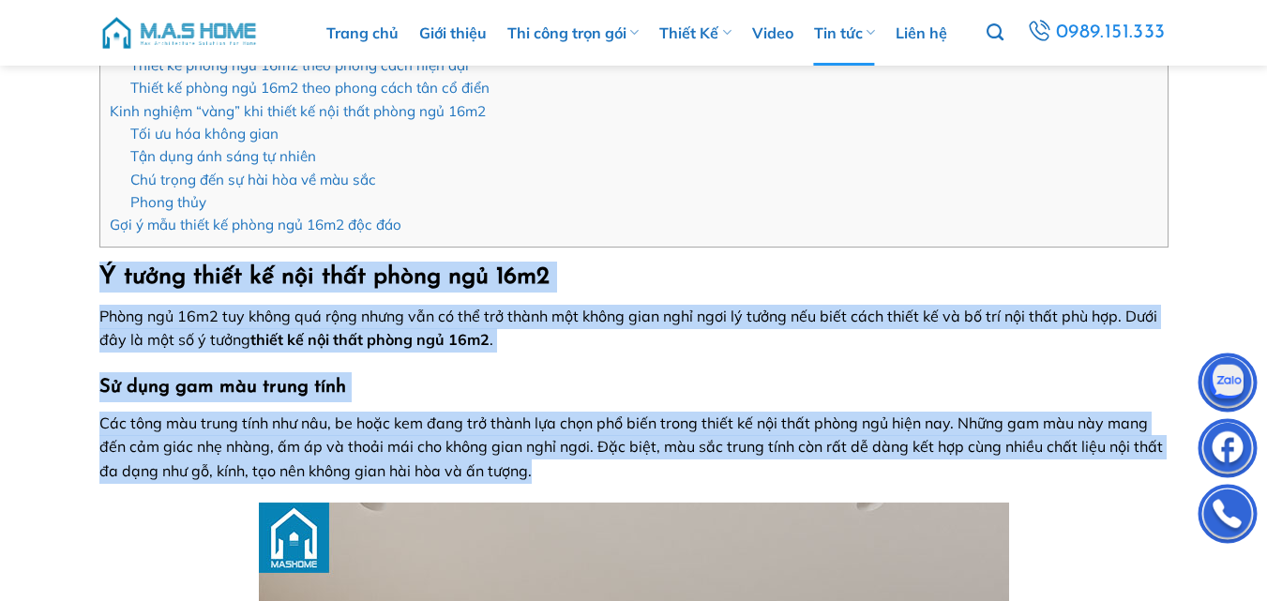
drag, startPoint x: 210, startPoint y: 335, endPoint x: 557, endPoint y: 471, distance: 372.6
copy div "Ý tưởng thiết kế nội thất phòng ngủ 16m2 Phòng ngủ 16m2 tuy không quá rộng nhưn…"
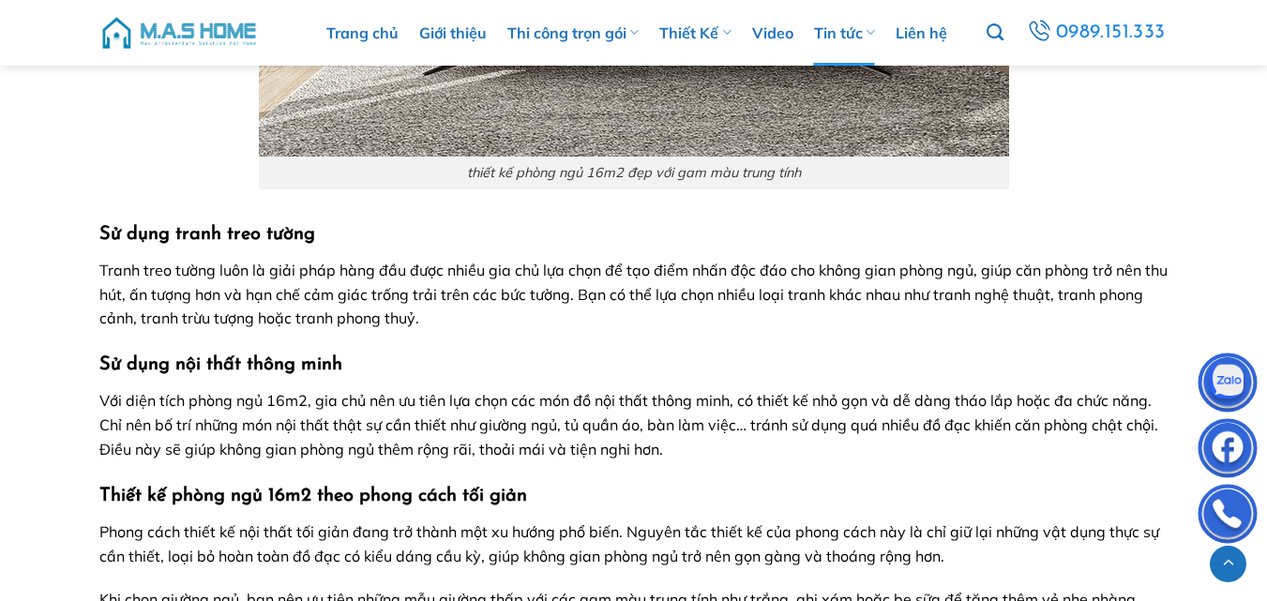
scroll to position [1782, 0]
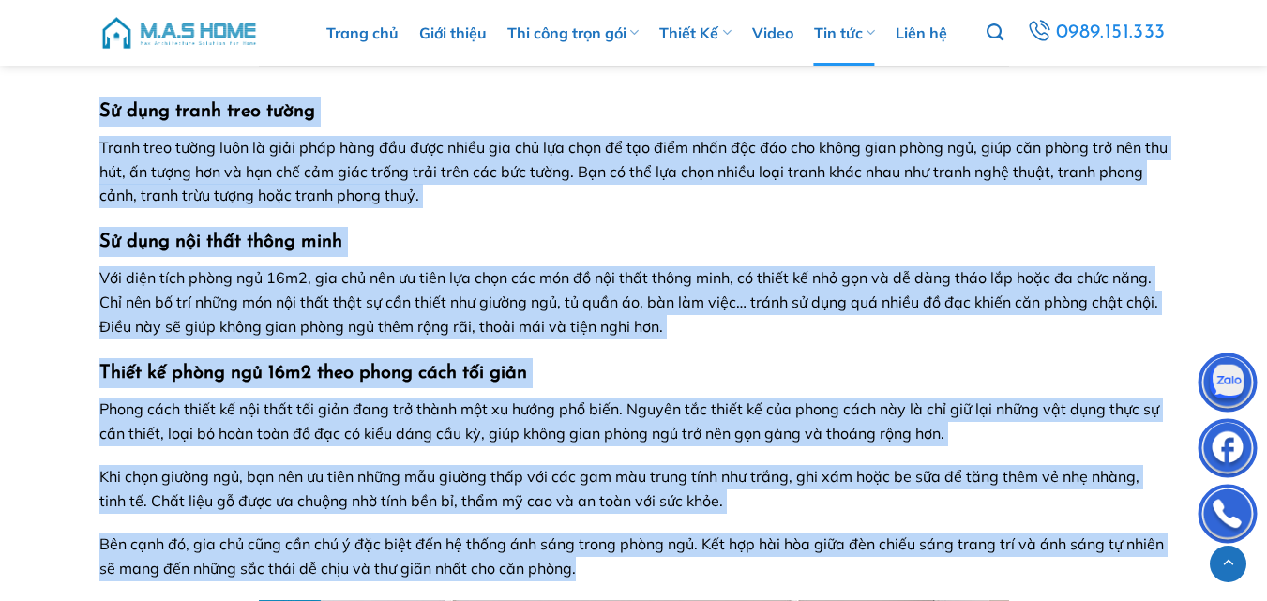
drag, startPoint x: 103, startPoint y: 113, endPoint x: 626, endPoint y: 559, distance: 687.2
copy div "Sử dụng tranh treo tường Tranh treo tường luôn là giải pháp hàng đầu được nhiều…"
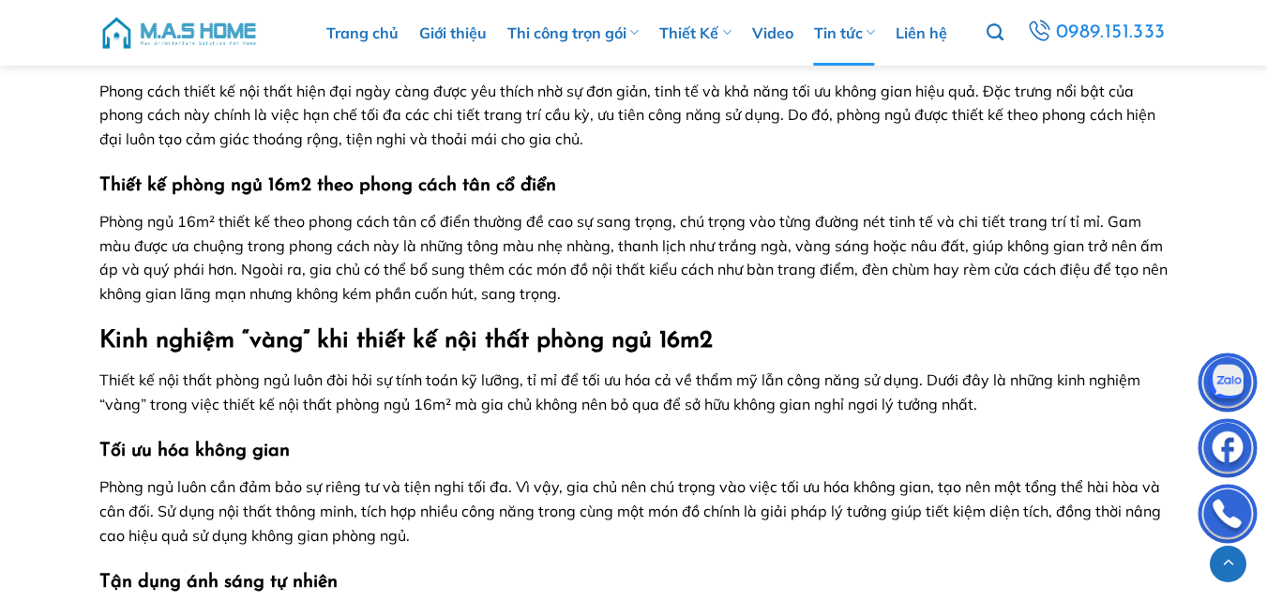
scroll to position [2907, 0]
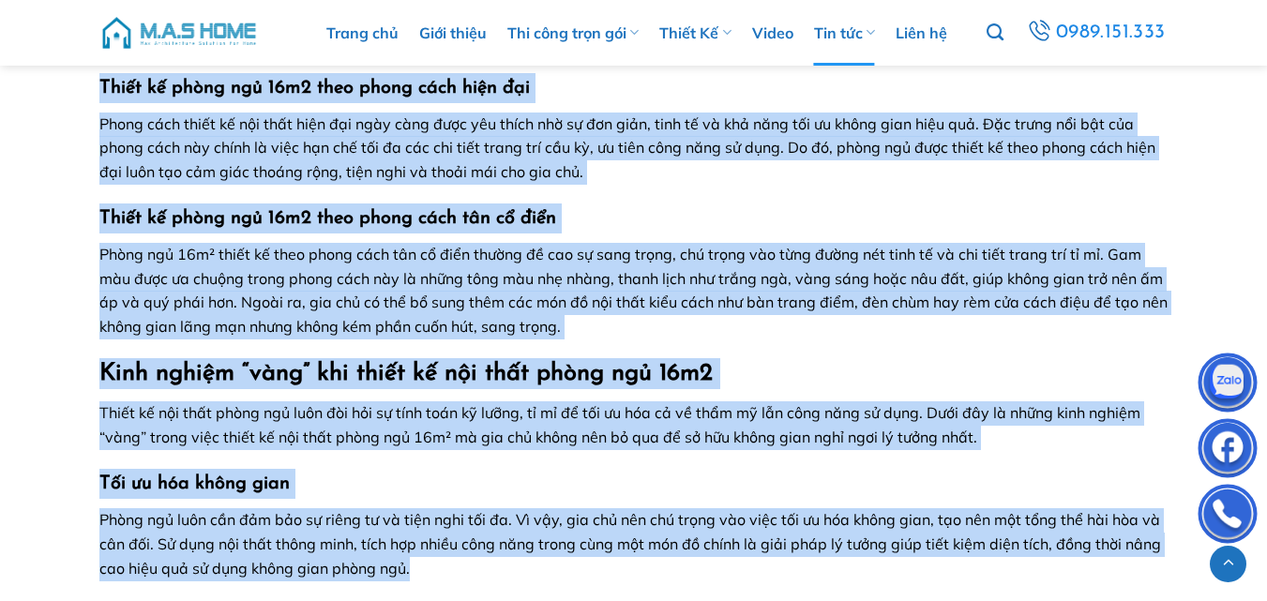
drag, startPoint x: 120, startPoint y: 100, endPoint x: 449, endPoint y: 563, distance: 567.5
copy div "Thiết kế phòng ngủ 16m2 theo phong cách hiện đại Phong cách thiết kế nội thất h…"
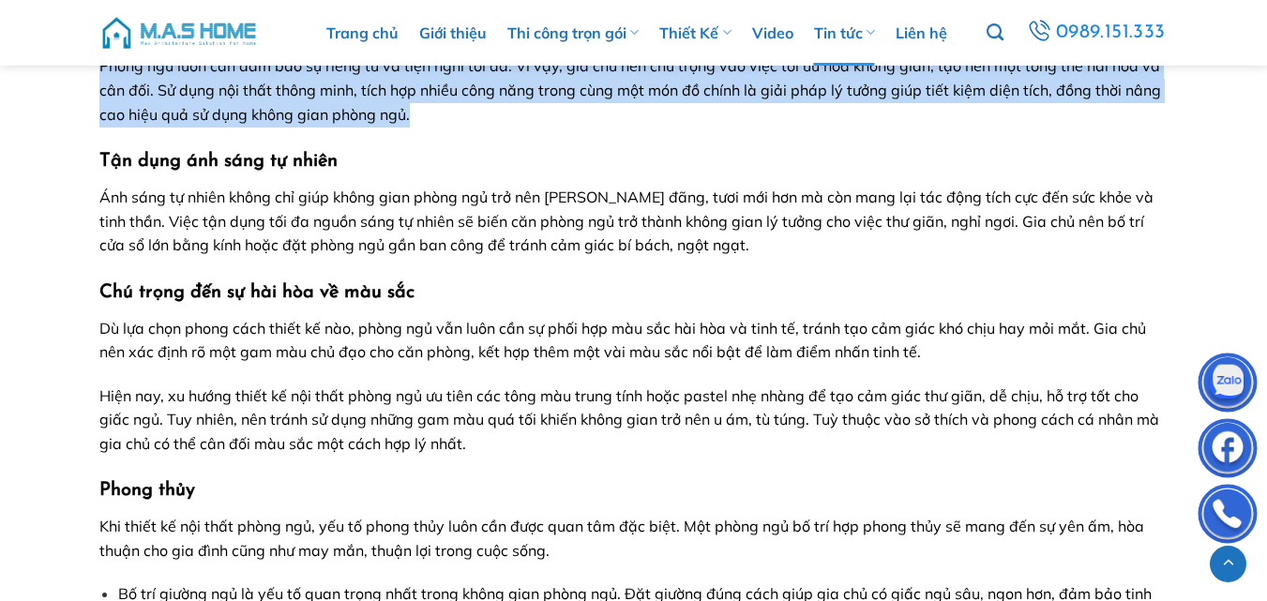
scroll to position [3376, 0]
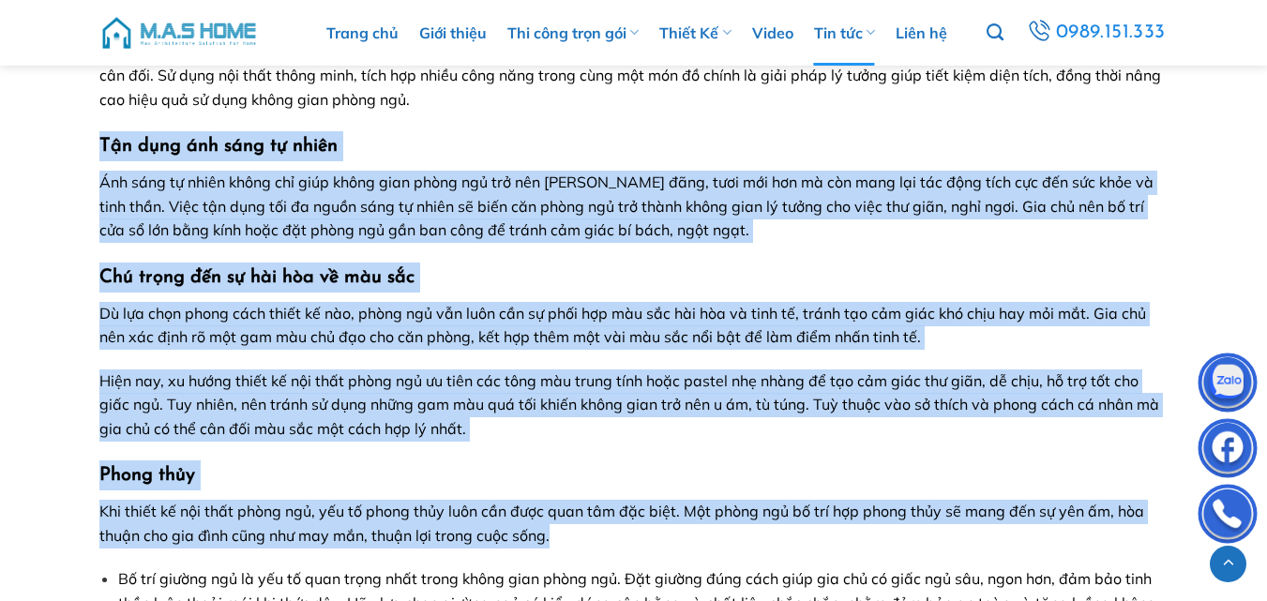
drag, startPoint x: 101, startPoint y: 149, endPoint x: 602, endPoint y: 527, distance: 627.3
copy div "Tận dụng ánh sáng tự nhiên Ánh sáng tự nhiên không chỉ giúp không gian phòng ng…"
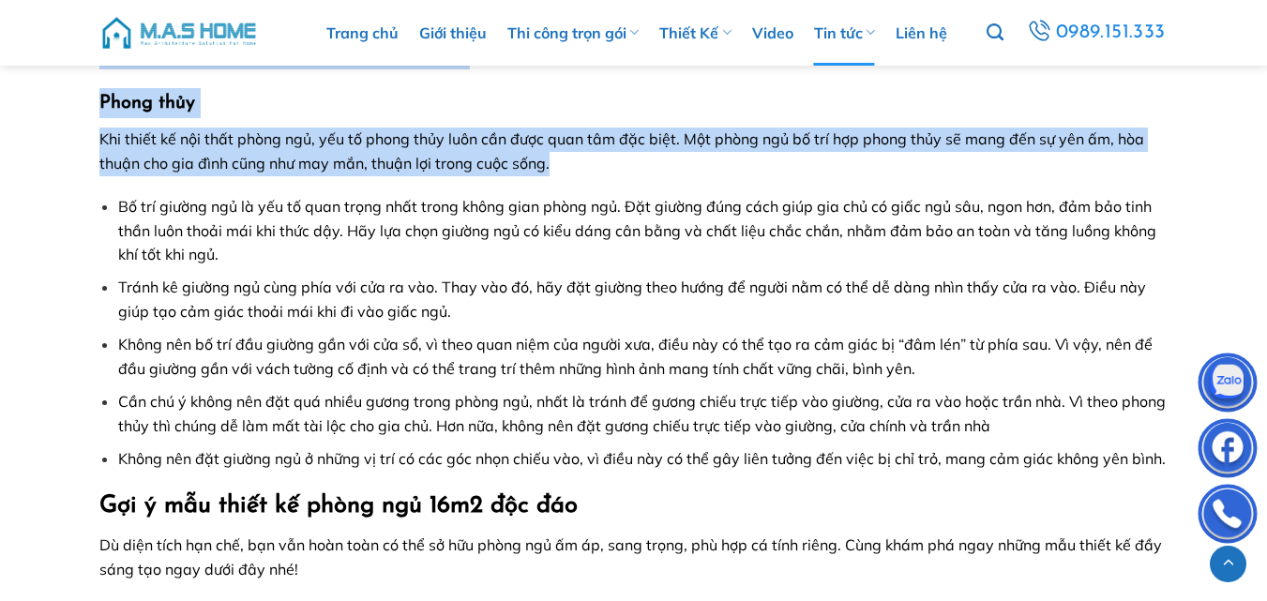
scroll to position [3845, 0]
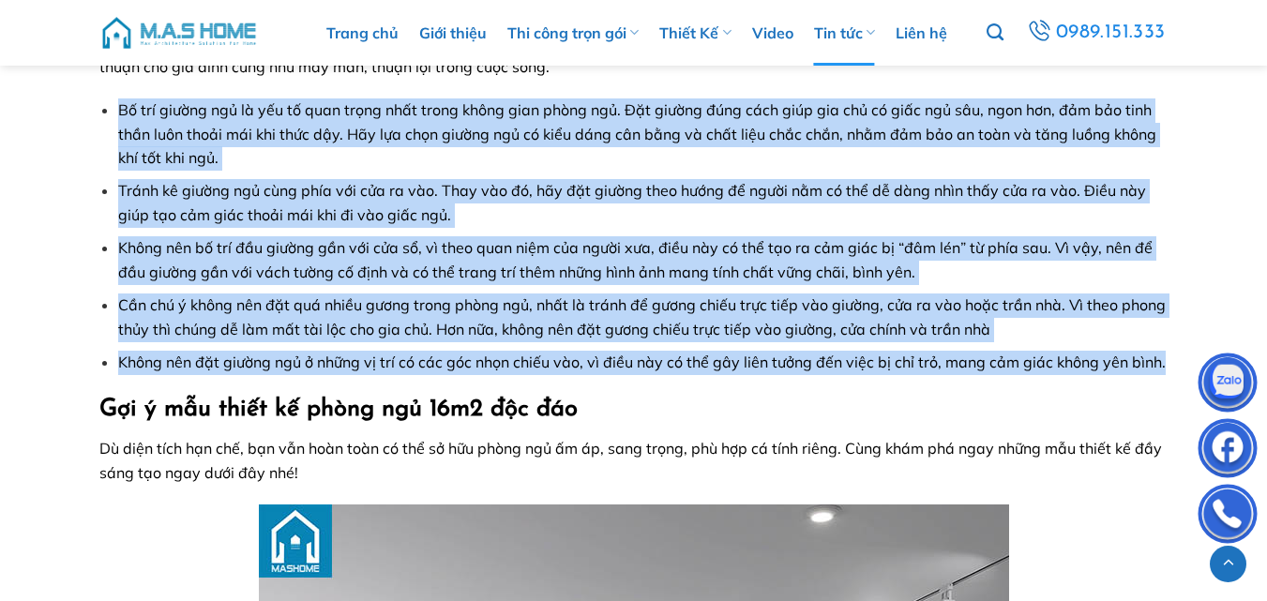
drag, startPoint x: 120, startPoint y: 109, endPoint x: 1167, endPoint y: 367, distance: 1078.7
click at [1167, 367] on ul "Bố trí giường ngủ là yếu tố quan trọng nhất trong không gian phòng ngủ. Đặt giư…" at bounding box center [633, 236] width 1069 height 276
copy ul "Bố trí giường ngủ là yếu tố quan trọng nhất trong không gian phòng ngủ. Đặt giư…"
